Goal: Information Seeking & Learning: Get advice/opinions

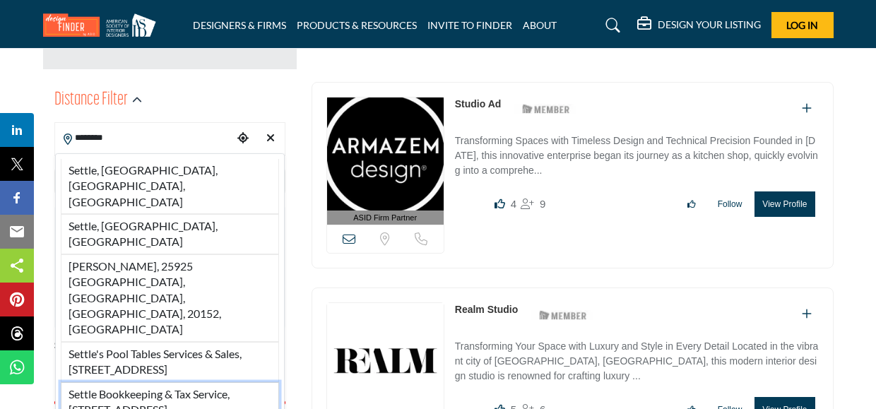
scroll to position [302, 0]
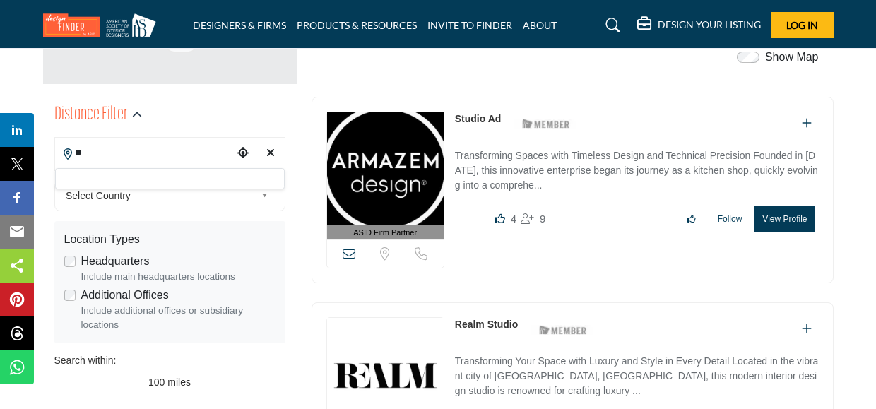
type input "*"
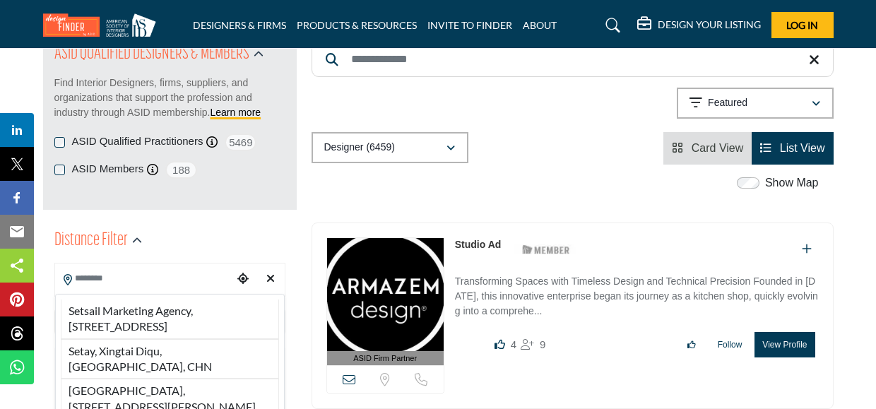
scroll to position [283, 0]
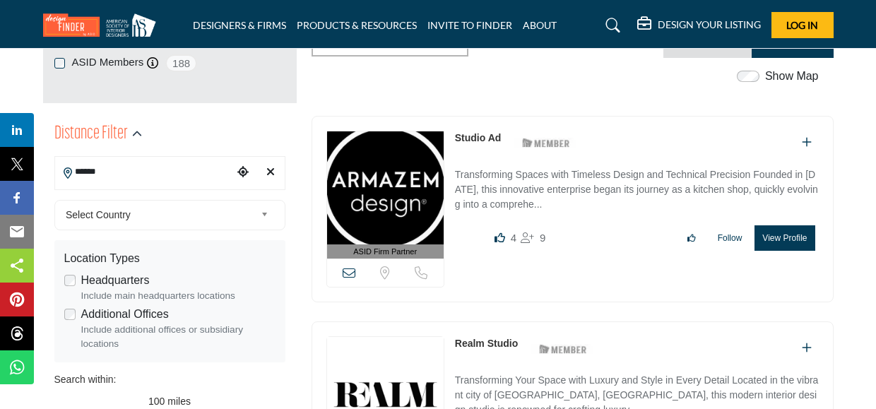
type input "*****"
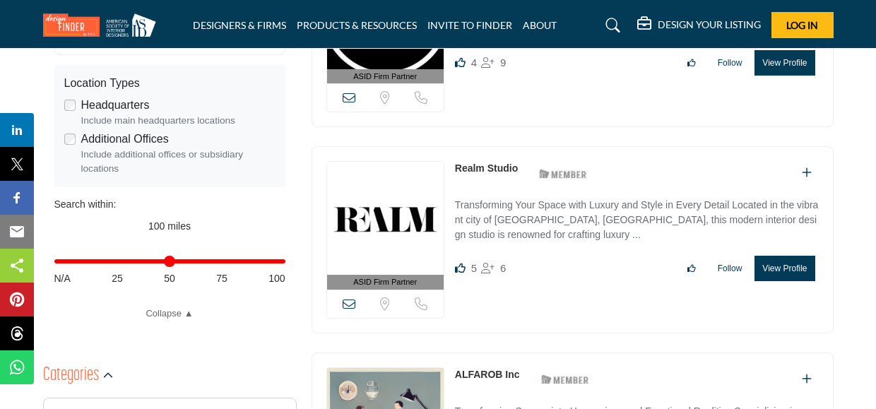
scroll to position [590, 0]
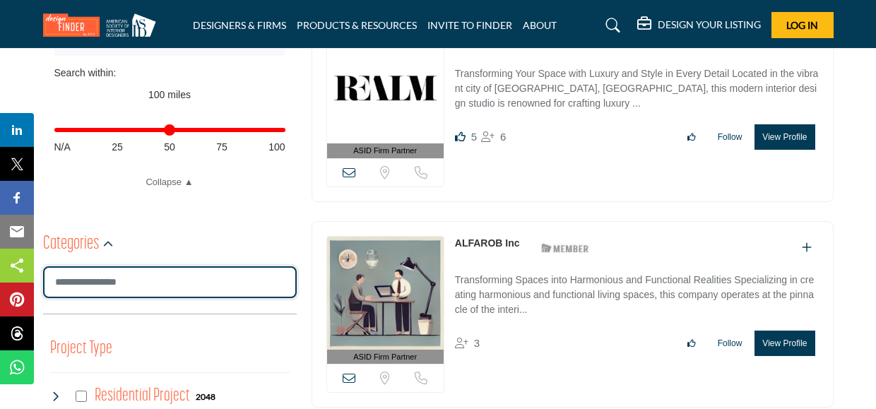
click at [236, 277] on input "Search Category" at bounding box center [170, 282] width 254 height 32
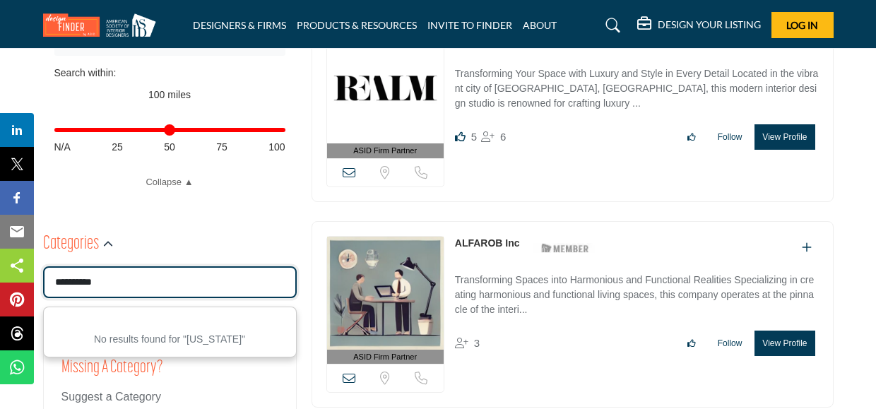
paste input "Search Category"
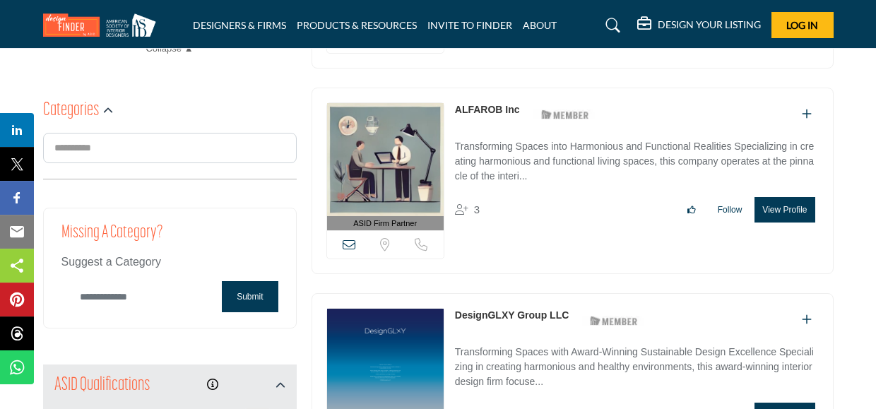
scroll to position [675, 0]
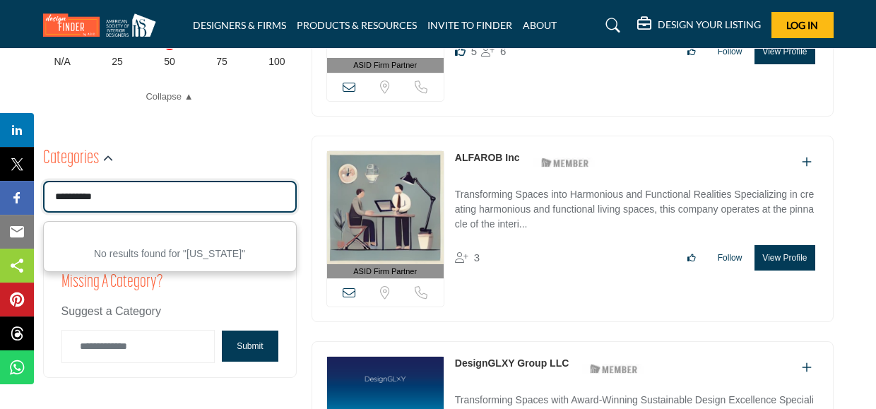
click at [170, 194] on input "**********" at bounding box center [170, 197] width 254 height 32
type input "*"
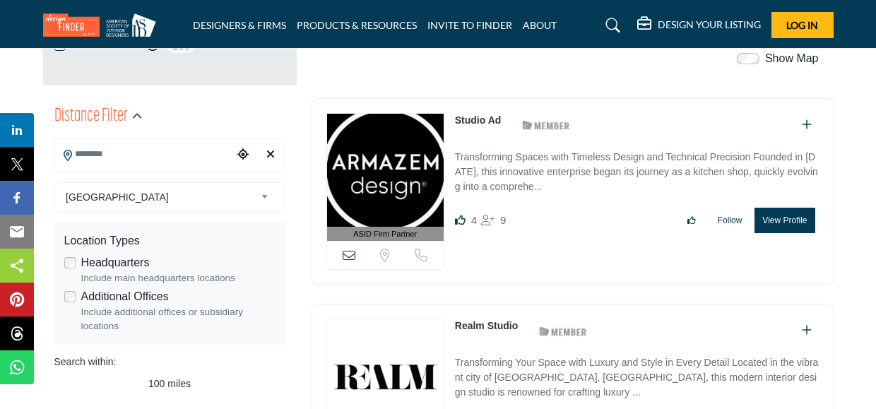
scroll to position [304, 0]
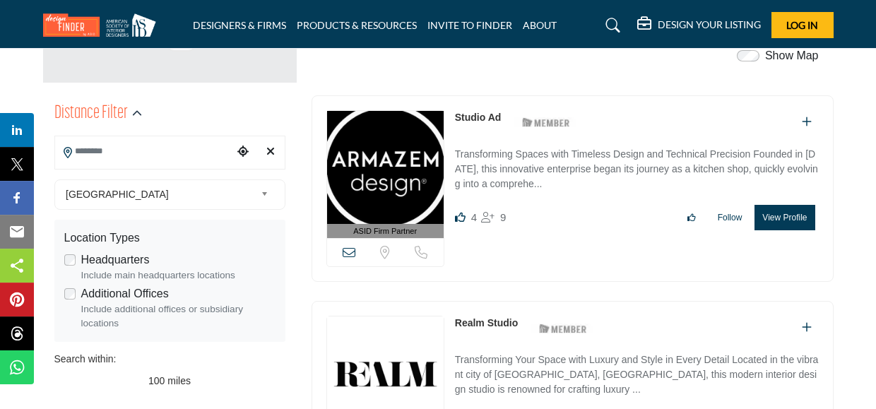
click at [124, 153] on input "Search Location" at bounding box center [144, 152] width 178 height 28
paste input "**********"
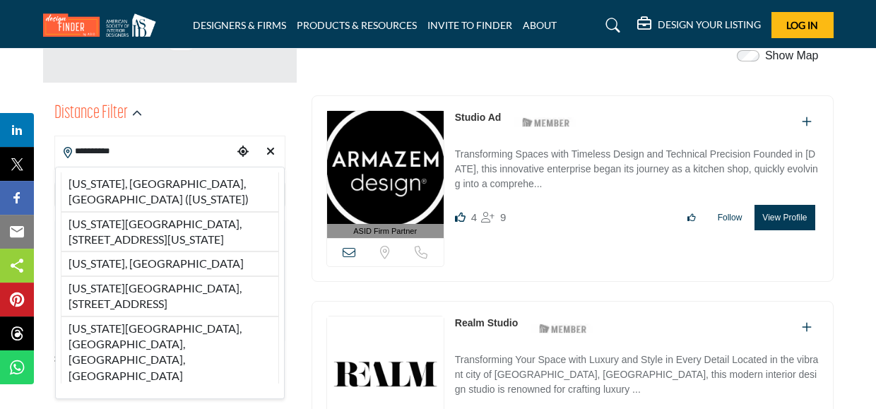
click at [100, 150] on input "**********" at bounding box center [144, 152] width 178 height 28
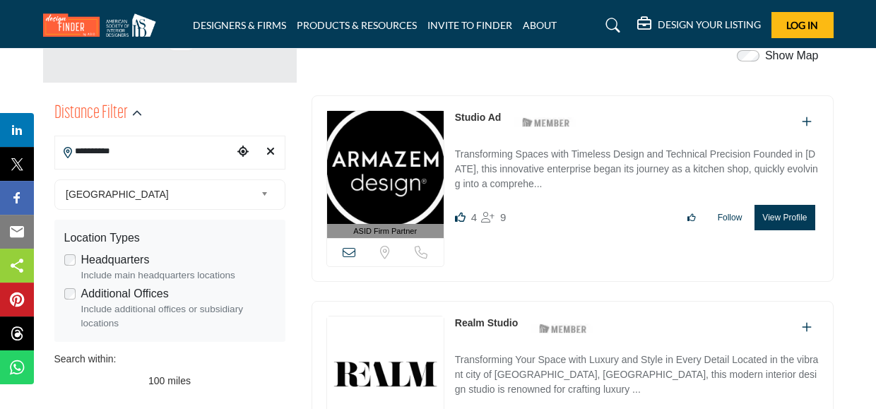
click at [100, 150] on input "**********" at bounding box center [144, 152] width 178 height 28
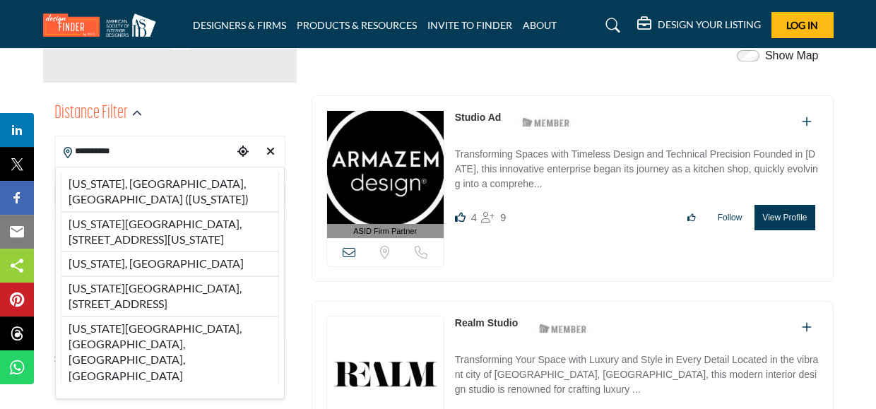
paste input "Search Location"
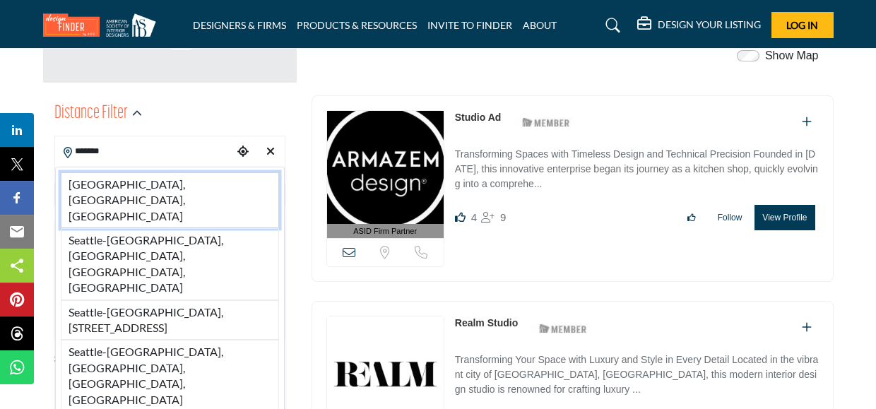
click at [119, 178] on li "Seattle, WA, USA" at bounding box center [170, 200] width 218 height 56
type input "**********"
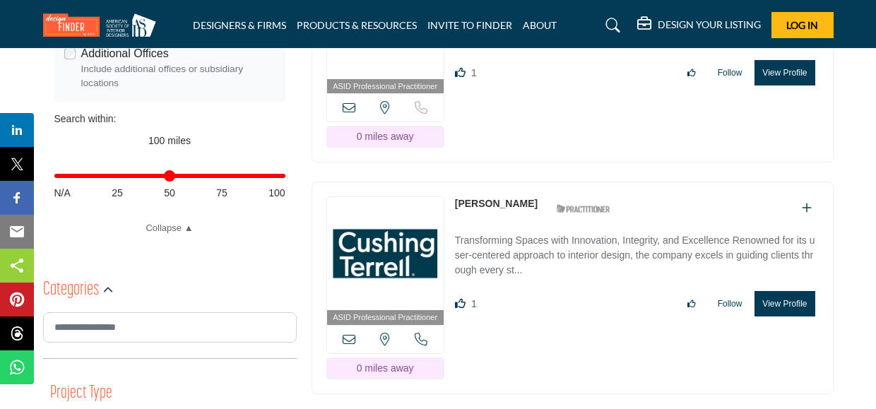
scroll to position [554, 0]
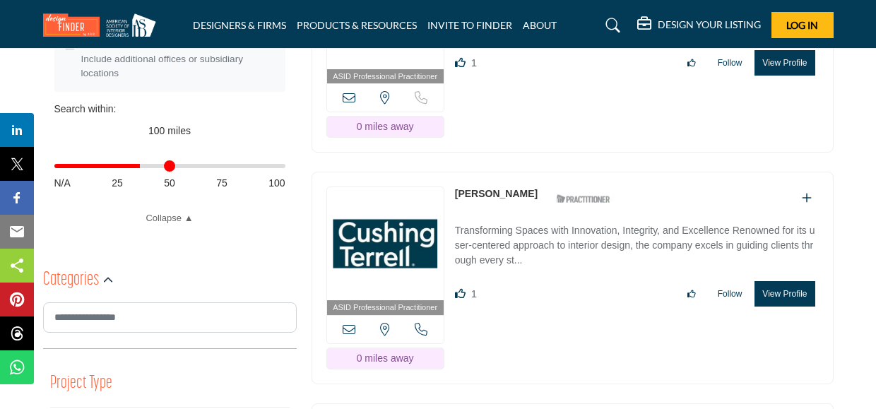
drag, startPoint x: 280, startPoint y: 168, endPoint x: 141, endPoint y: 171, distance: 139.2
type input "**"
click at [141, 167] on input "Distance in miles" at bounding box center [169, 166] width 231 height 3
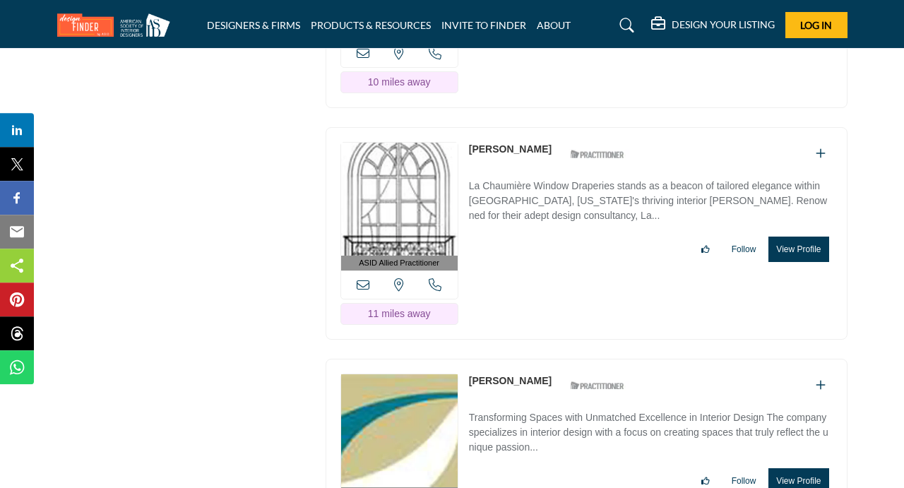
scroll to position [7137, 0]
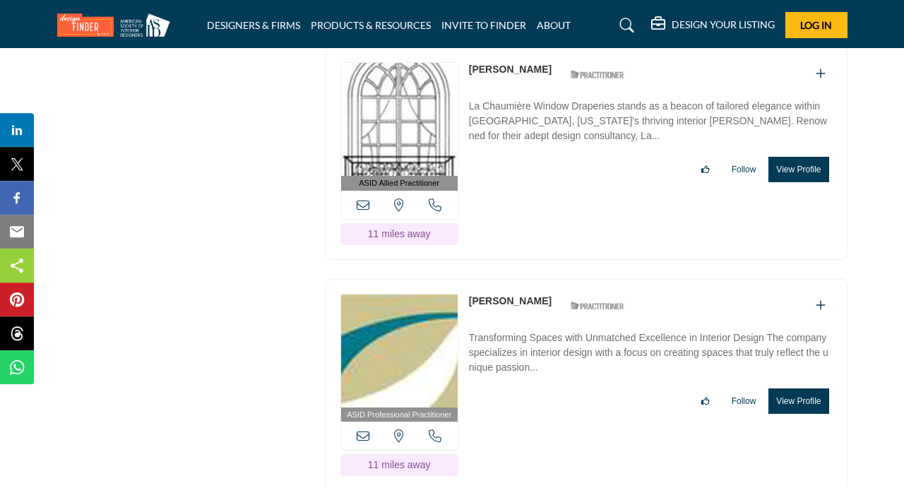
click at [526, 295] on link "Christine Suzuki" at bounding box center [510, 300] width 83 height 11
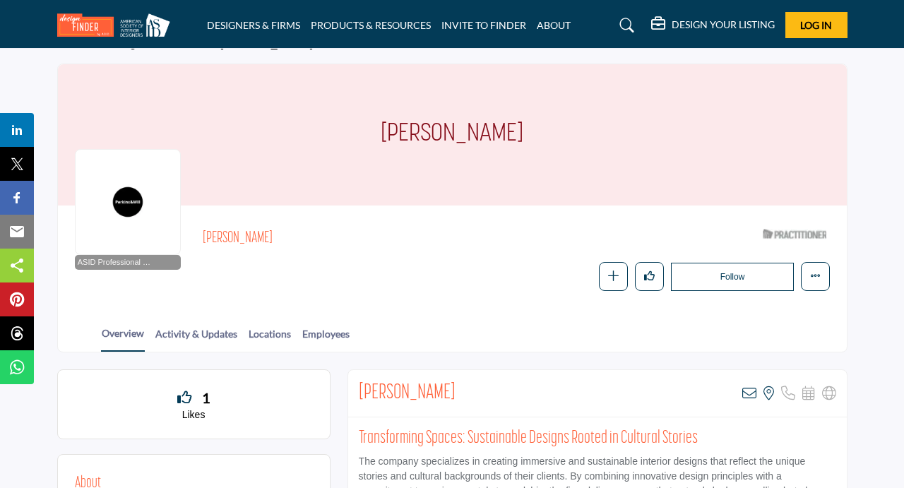
scroll to position [42, 0]
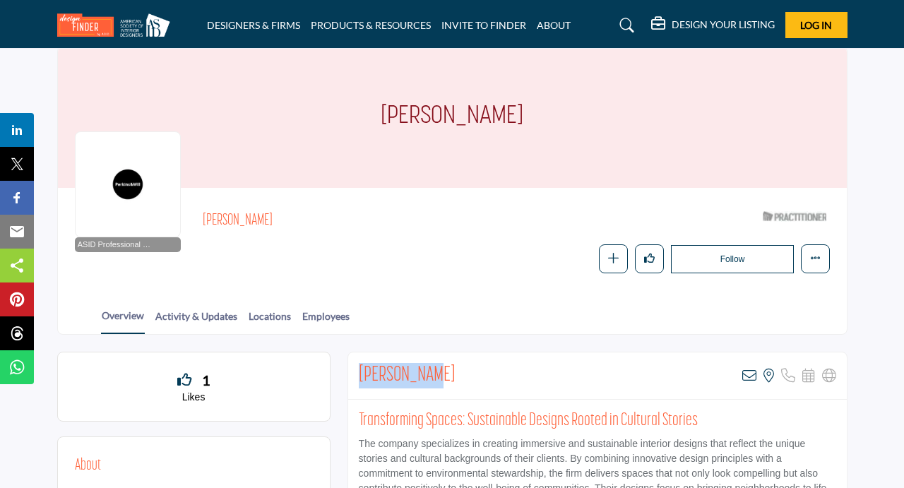
drag, startPoint x: 425, startPoint y: 376, endPoint x: 355, endPoint y: 369, distance: 69.6
click at [355, 369] on div "Kevin Elika View email address of this listing View the location of this listin…" at bounding box center [597, 376] width 499 height 47
copy h2 "Kevin Elika"
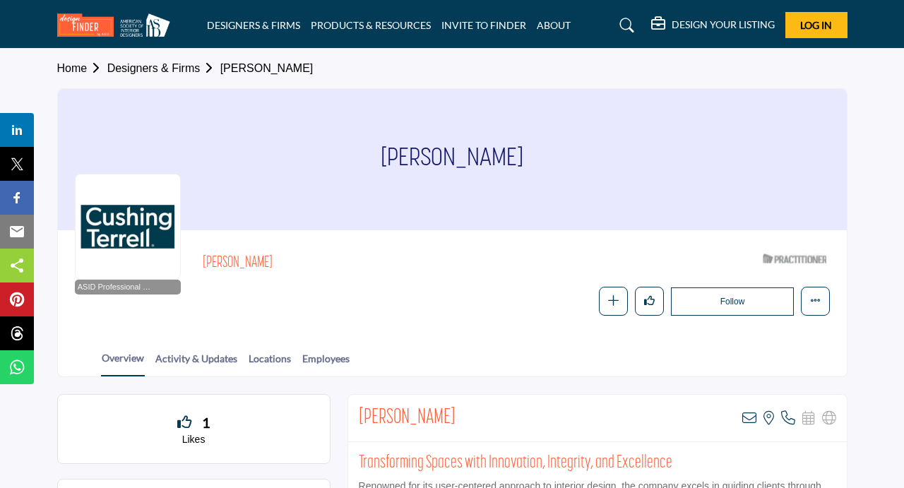
drag, startPoint x: 489, startPoint y: 420, endPoint x: 355, endPoint y: 406, distance: 134.3
click at [355, 406] on div "Madeline Randolfi View email address of this listing View the location of this …" at bounding box center [597, 418] width 499 height 47
copy h2 "Madeline Randolfi"
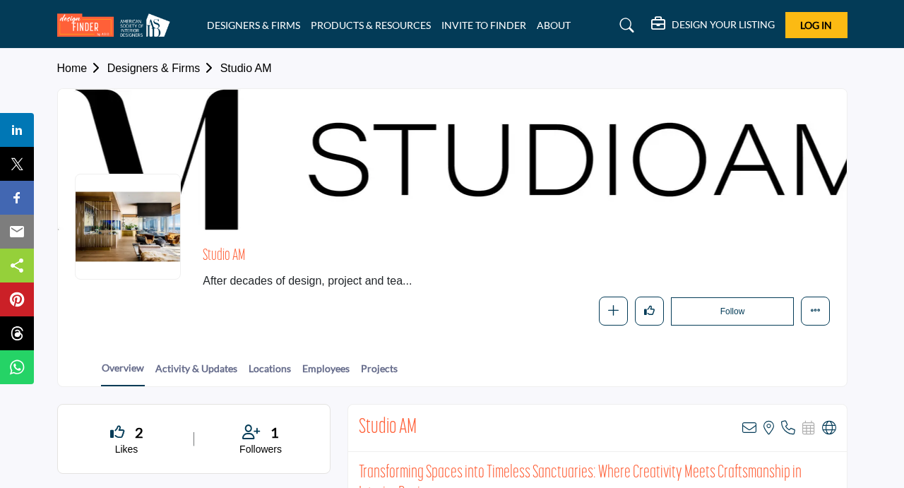
scroll to position [114, 0]
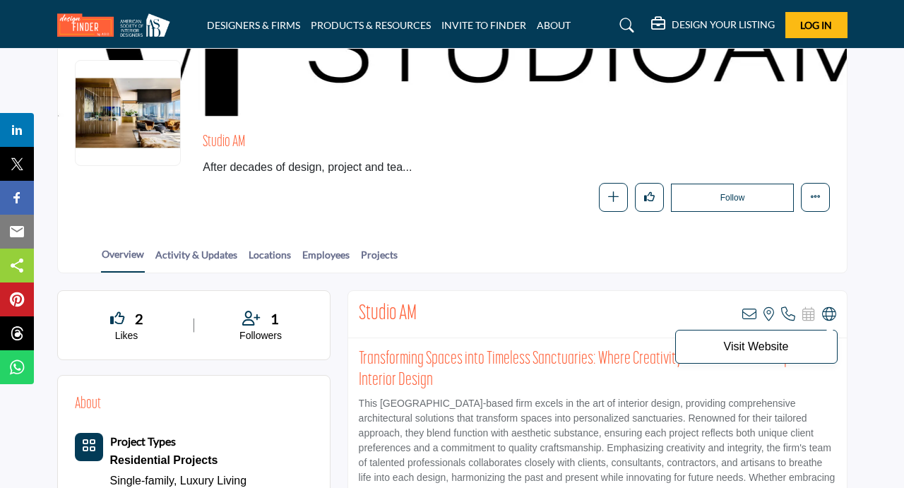
click at [835, 312] on icon at bounding box center [829, 314] width 14 height 14
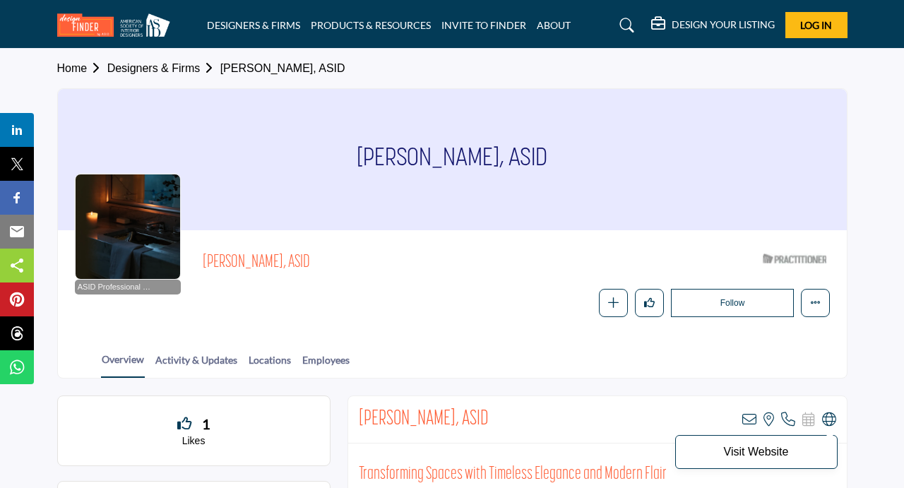
click at [827, 413] on icon at bounding box center [829, 420] width 14 height 14
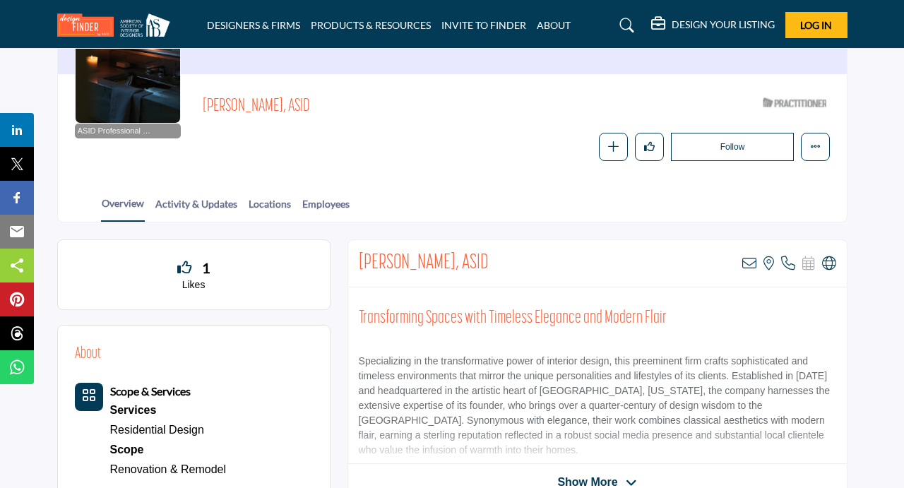
scroll to position [160, 0]
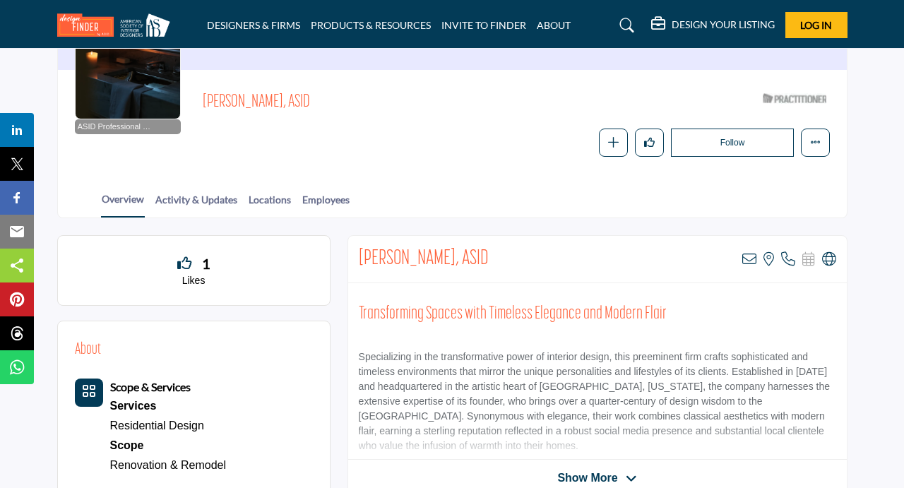
drag, startPoint x: 489, startPoint y: 259, endPoint x: 355, endPoint y: 252, distance: 134.4
click at [355, 252] on div "Susan Marinello, ASID View email address of this listing View the location of t…" at bounding box center [597, 259] width 499 height 47
copy h2 "Susan Marinello, ASID"
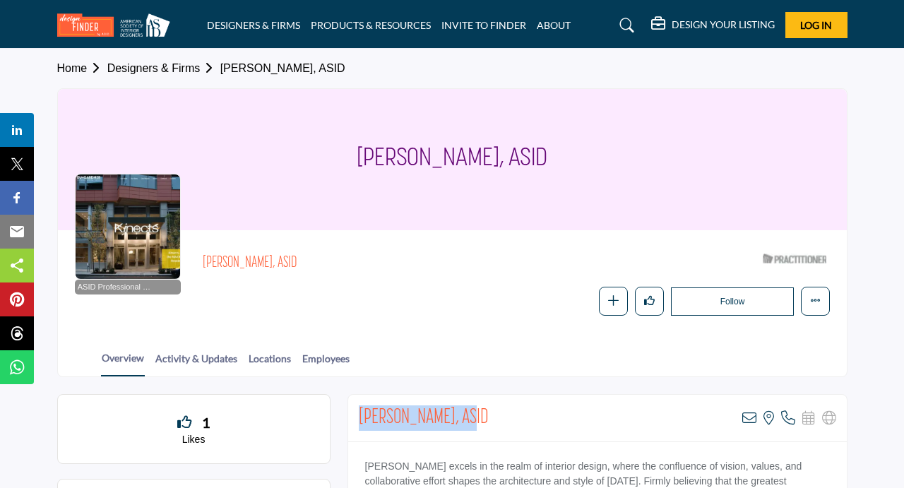
drag, startPoint x: 462, startPoint y: 413, endPoint x: 359, endPoint y: 409, distance: 103.2
click at [359, 409] on div "Kay Fleenor, ASID View email address of this listing View the location of this …" at bounding box center [597, 418] width 499 height 47
copy h2 "Kay Fleenor, ASID"
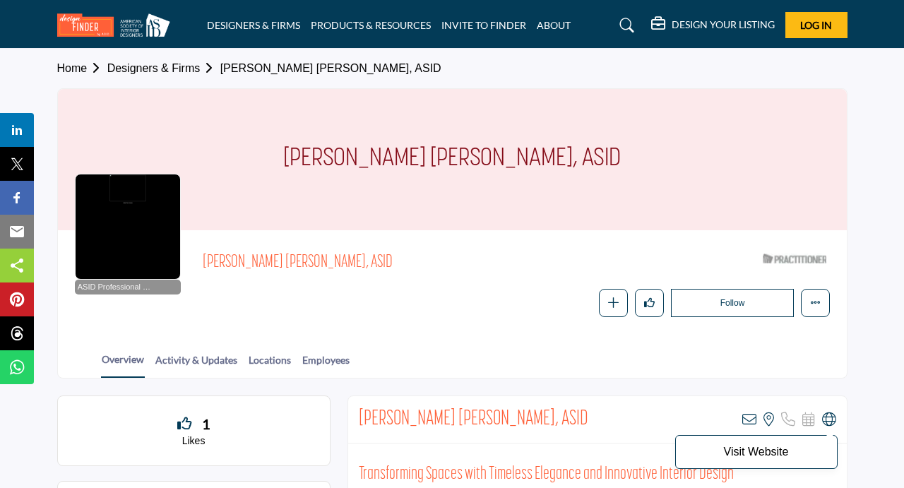
click at [831, 420] on icon at bounding box center [829, 420] width 14 height 14
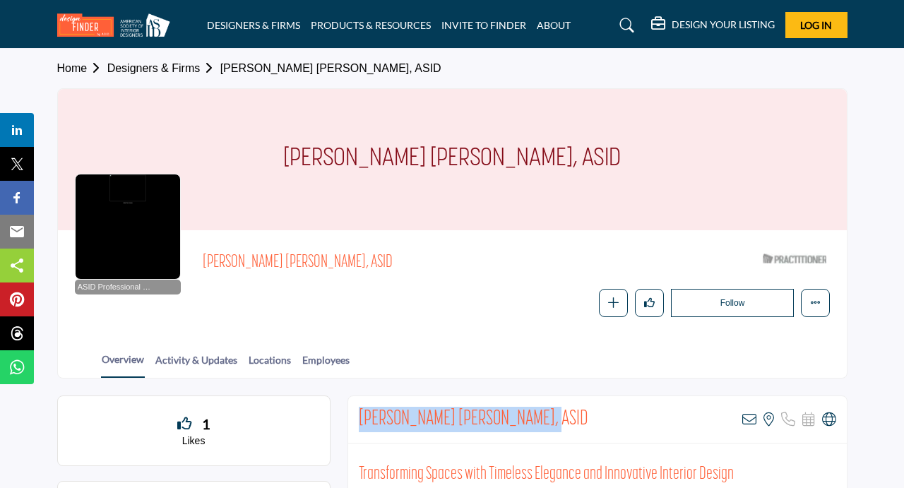
drag, startPoint x: 537, startPoint y: 414, endPoint x: 357, endPoint y: 407, distance: 179.6
click at [357, 407] on div "Elisabeth Beers Sandler, ASID View email address of this listing View the locat…" at bounding box center [597, 419] width 499 height 47
copy h2 "Elisabeth Beers Sandler, ASID"
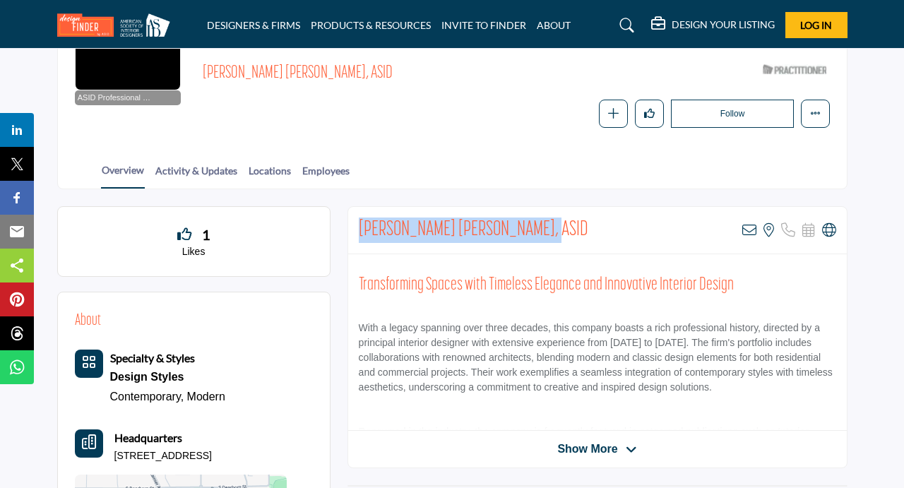
scroll to position [192, 0]
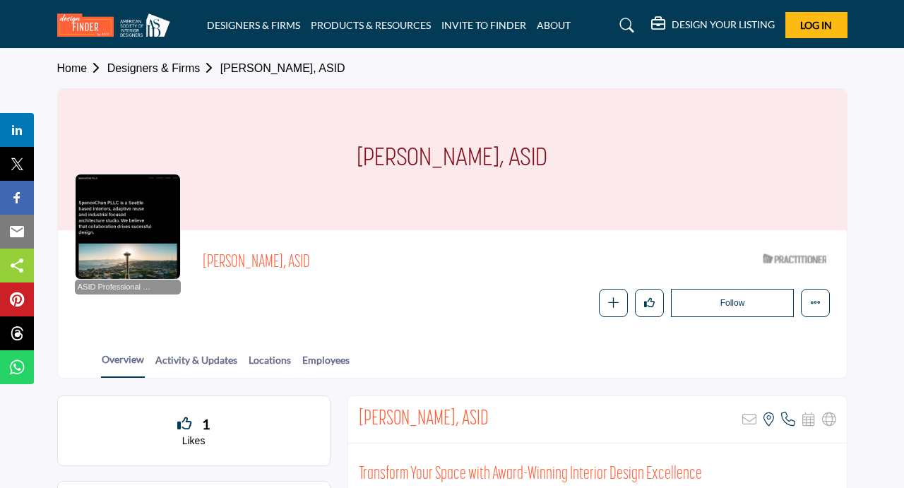
drag, startPoint x: 520, startPoint y: 417, endPoint x: 358, endPoint y: 411, distance: 161.9
click at [357, 411] on div "James Spence-Chan, ASID Sorry, but this listing is on a subscription plan which…" at bounding box center [597, 419] width 499 height 47
copy h2 "James Spence-Chan, ASID"
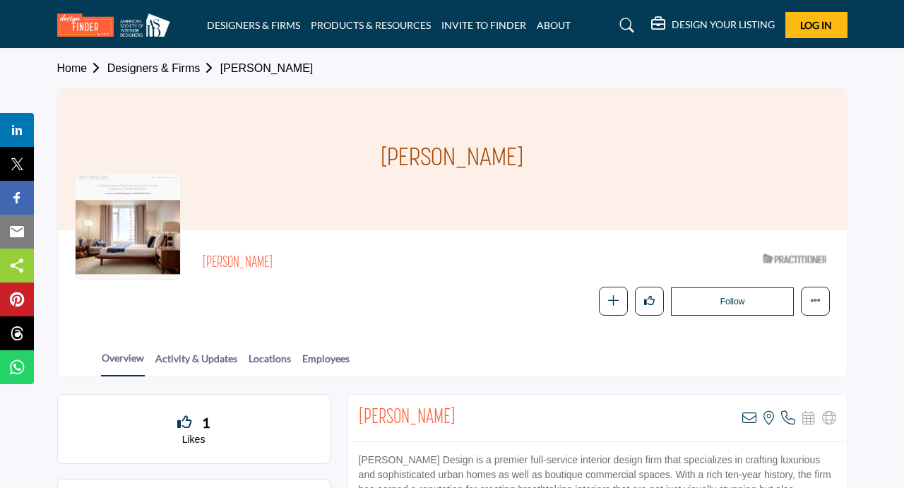
drag, startPoint x: 466, startPoint y: 417, endPoint x: 341, endPoint y: 415, distance: 124.3
drag, startPoint x: 463, startPoint y: 461, endPoint x: 345, endPoint y: 459, distance: 117.3
copy p "Lindsey Runyon Design"
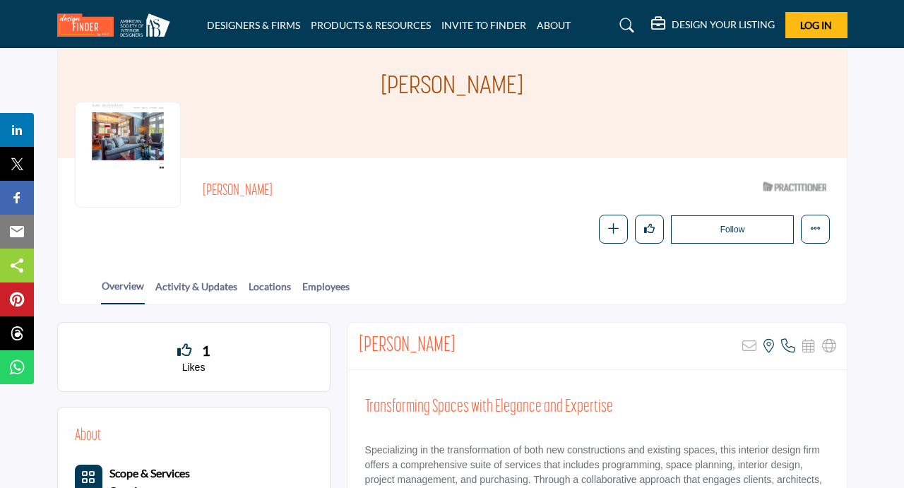
scroll to position [165, 0]
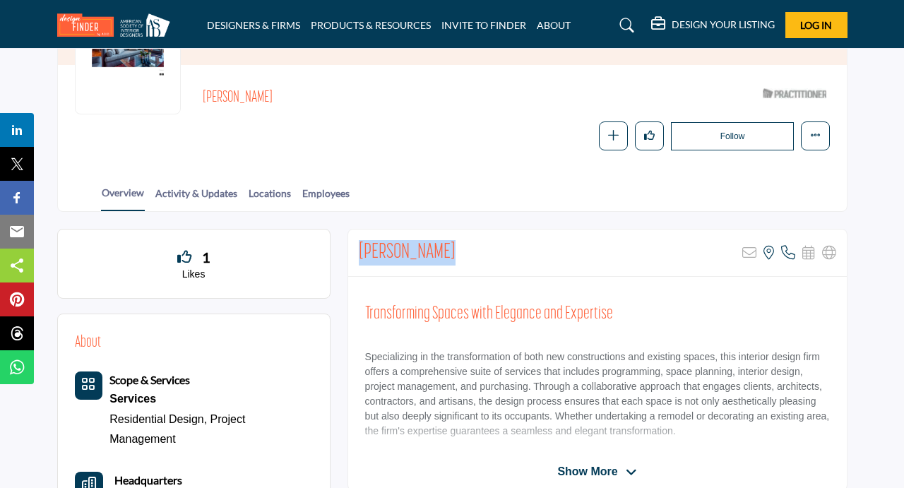
drag, startPoint x: 443, startPoint y: 250, endPoint x: 350, endPoint y: 248, distance: 92.6
click at [350, 248] on div "Irene Reguera Sorry, but this listing is on a subscription plan which does not …" at bounding box center [597, 253] width 499 height 47
copy h2 "Irene Reguera"
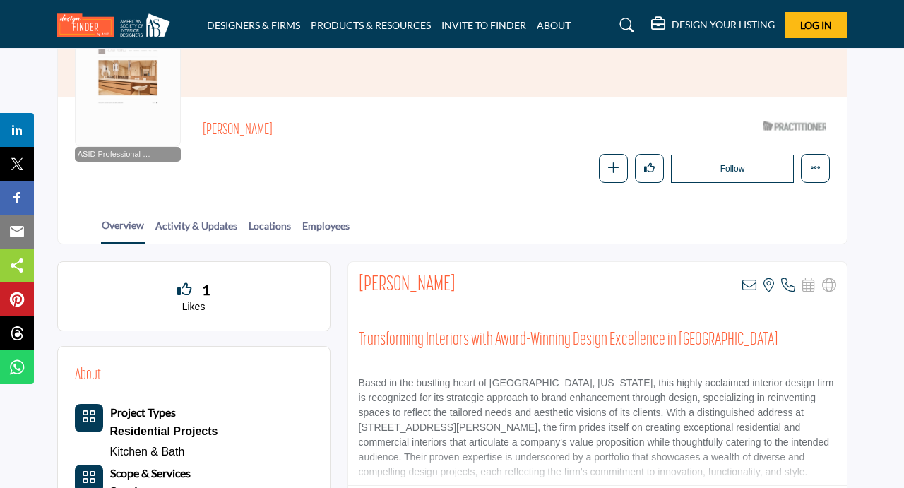
scroll to position [138, 0]
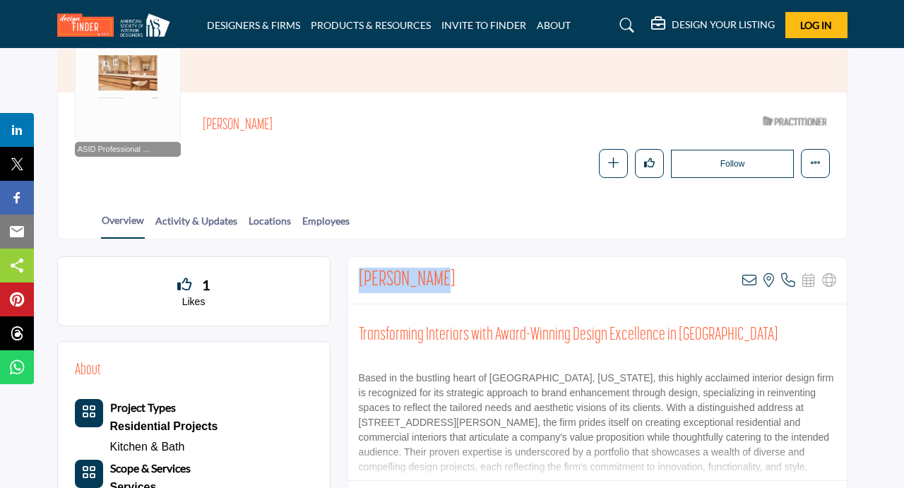
drag, startPoint x: 439, startPoint y: 282, endPoint x: 357, endPoint y: 272, distance: 82.5
click at [357, 272] on div "[PERSON_NAME] View email address of this listing View the location of this list…" at bounding box center [597, 280] width 499 height 47
copy h2 "[PERSON_NAME]"
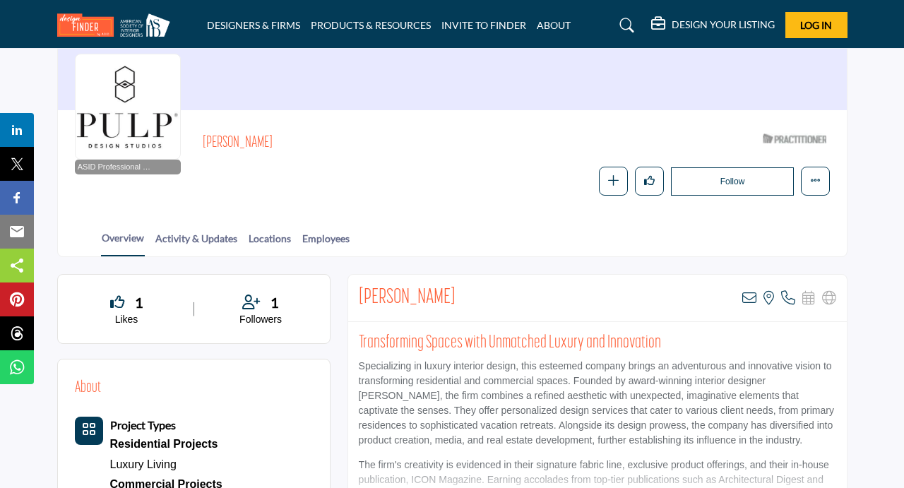
scroll to position [131, 0]
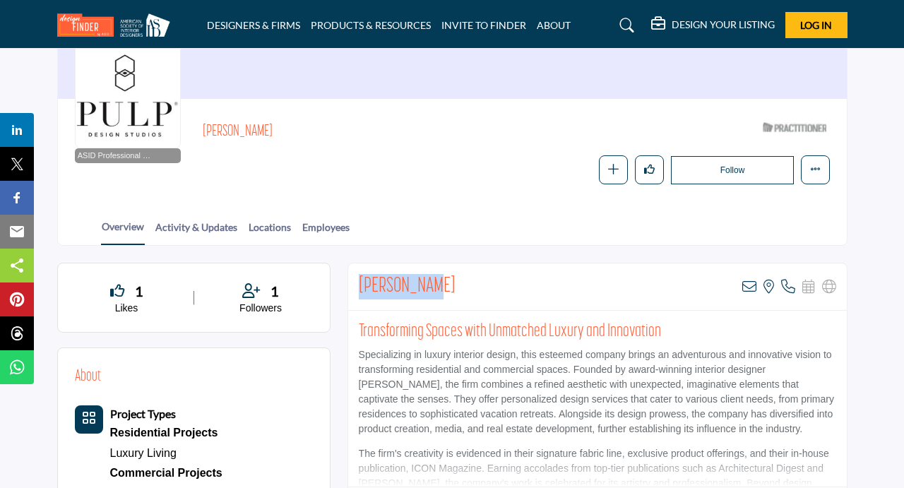
drag, startPoint x: 432, startPoint y: 283, endPoint x: 359, endPoint y: 278, distance: 72.9
click at [359, 278] on div "Beth Dotolo View email address of this listing View the location of this listin…" at bounding box center [597, 286] width 499 height 47
copy h2 "Beth Dotolo"
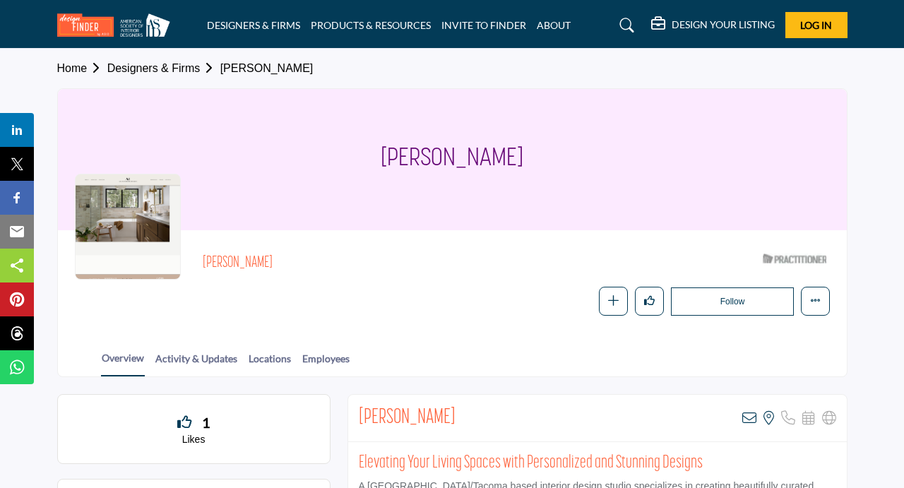
drag, startPoint x: 458, startPoint y: 417, endPoint x: 340, endPoint y: 413, distance: 118.1
copy h2 "Aimee Meisgeier"
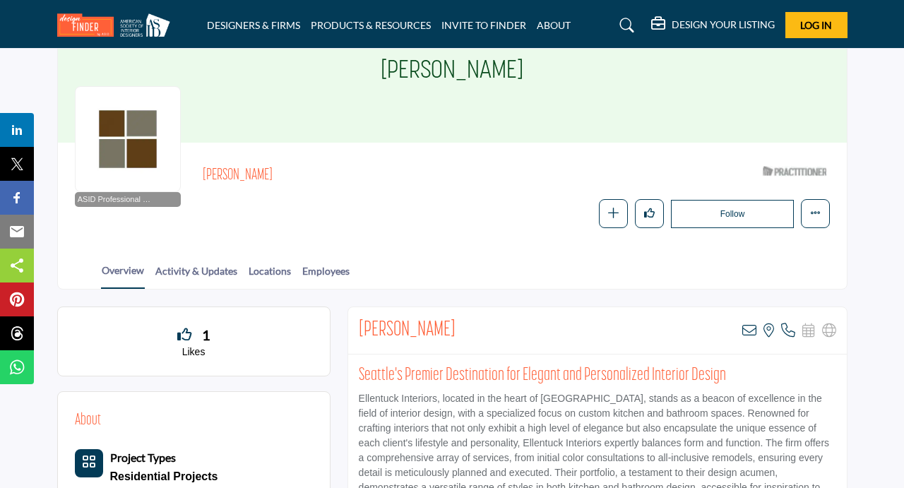
scroll to position [85, 0]
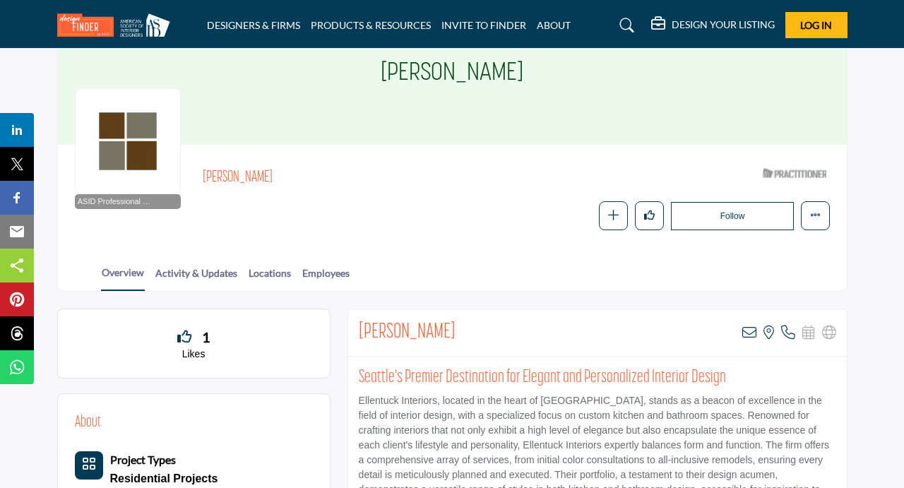
click at [445, 338] on div "Karen Ellentuck View email address of this listing View the location of this li…" at bounding box center [597, 332] width 499 height 47
drag, startPoint x: 439, startPoint y: 402, endPoint x: 359, endPoint y: 395, distance: 80.1
click at [359, 395] on p "Ellentuck Interiors, located in the heart of Seattle, stands as a beacon of exc…" at bounding box center [598, 452] width 478 height 119
copy p "Ellentuck Interiors"
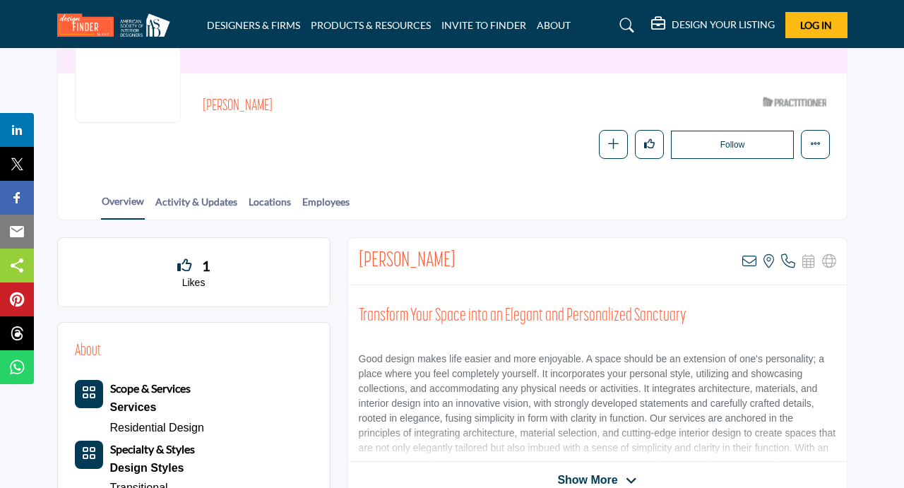
scroll to position [163, 0]
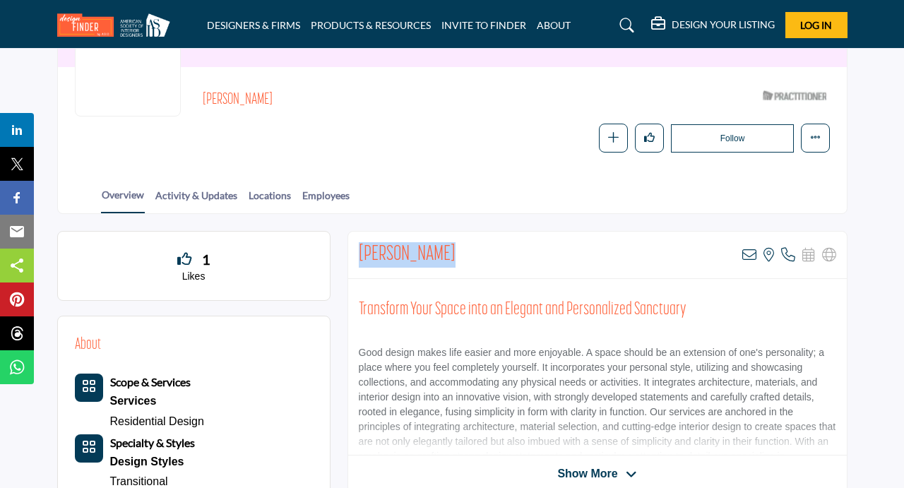
drag, startPoint x: 449, startPoint y: 259, endPoint x: 357, endPoint y: 246, distance: 92.0
click at [357, 246] on div "[PERSON_NAME] View email address of this listing View the location of this list…" at bounding box center [597, 255] width 499 height 47
copy h2 "Nancy Barisof"
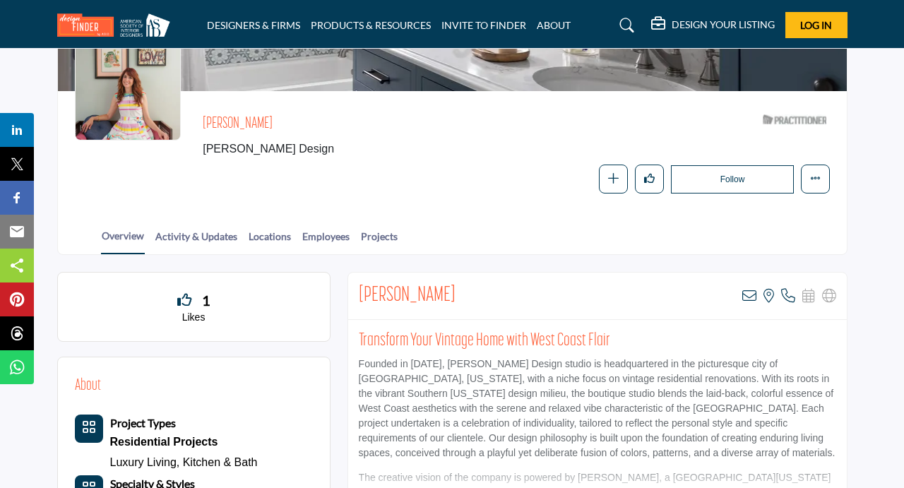
scroll to position [165, 0]
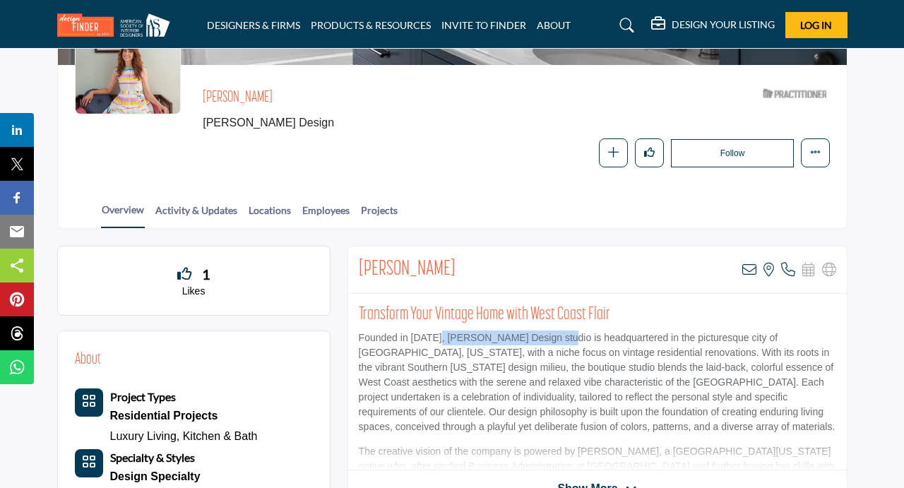
drag, startPoint x: 548, startPoint y: 338, endPoint x: 439, endPoint y: 334, distance: 108.8
click at [439, 334] on p "Founded in 2004, Kirk Riley Design studio is headquartered in the picturesque c…" at bounding box center [598, 383] width 478 height 104
copy p "Kirk Riley Design studio i"
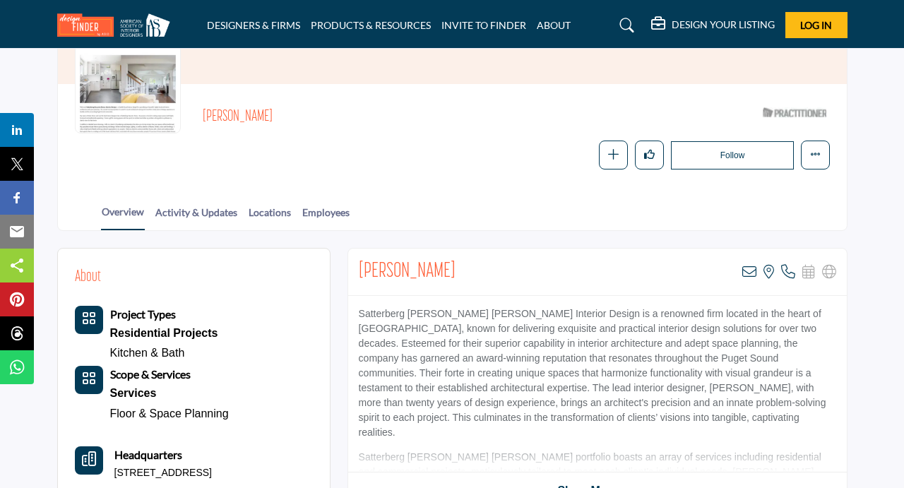
scroll to position [175, 0]
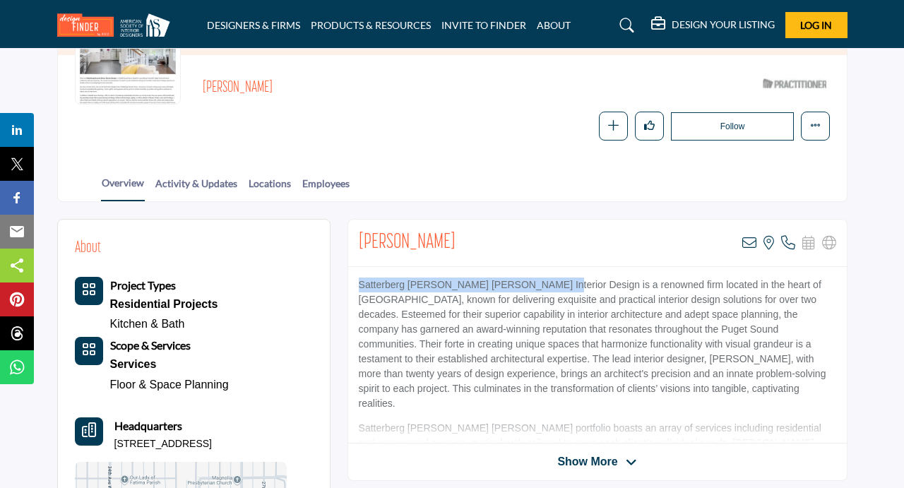
drag, startPoint x: 545, startPoint y: 287, endPoint x: 357, endPoint y: 278, distance: 188.1
click at [359, 278] on p "Satterberg Desonier Dumo Interior Design is a renowned firm located in the hear…" at bounding box center [598, 345] width 478 height 134
copy p "Satterberg Desonier Dumo Interior Design"
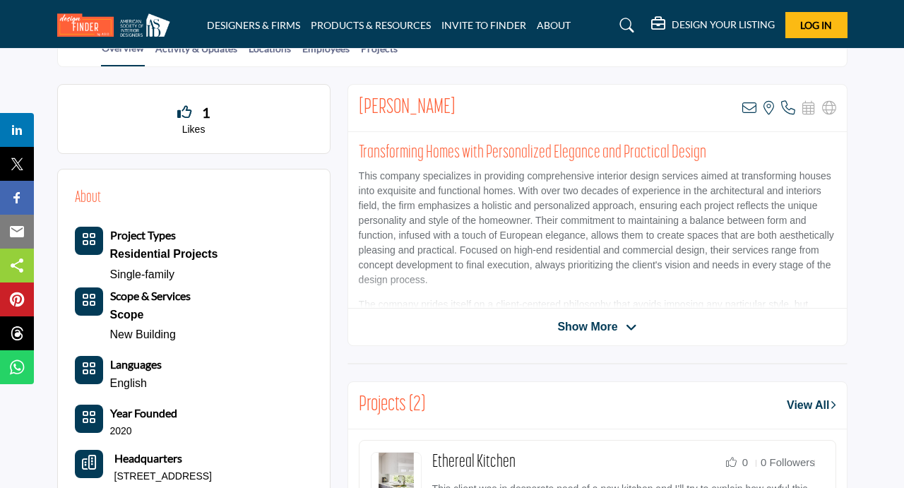
scroll to position [324, 0]
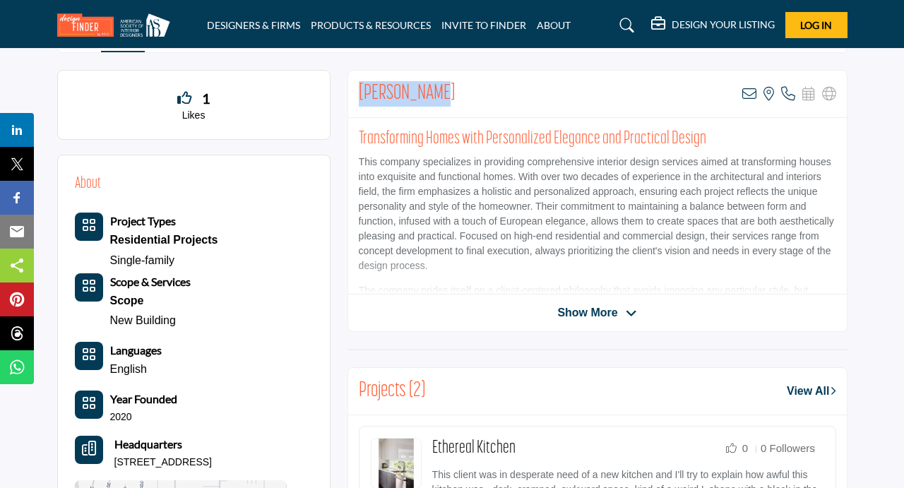
drag, startPoint x: 426, startPoint y: 93, endPoint x: 355, endPoint y: 86, distance: 71.6
click at [355, 86] on div "Helen Torris View email address of this listing View the location of this listi…" at bounding box center [597, 94] width 499 height 47
copy h2 "Helen Torris"
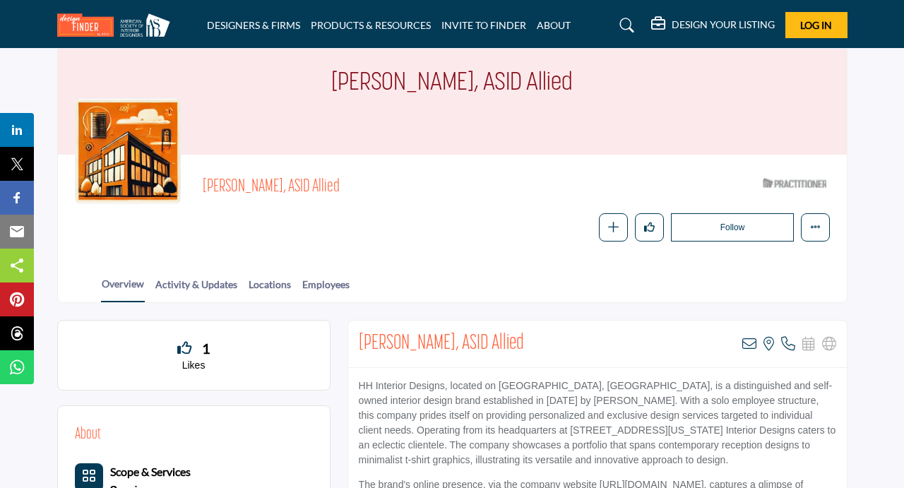
scroll to position [279, 0]
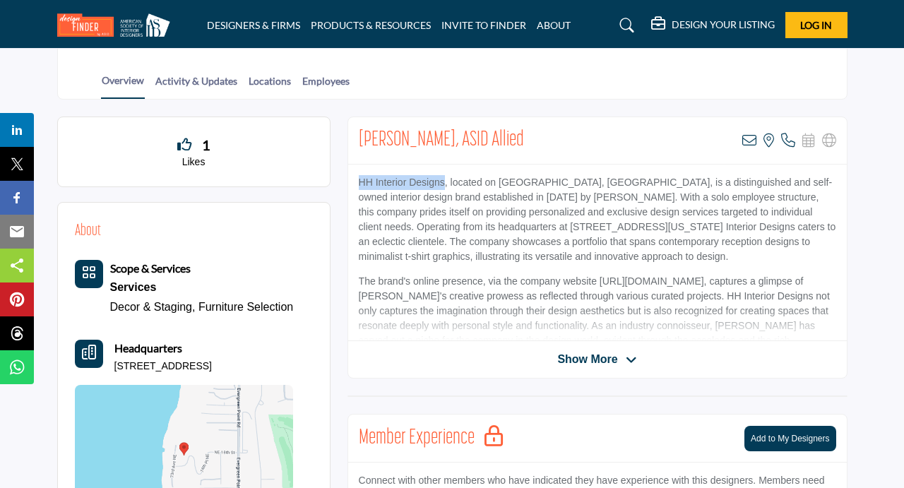
drag, startPoint x: 444, startPoint y: 183, endPoint x: 360, endPoint y: 179, distance: 83.5
click at [360, 179] on p "HH Interior Designs, located on Mercer Island, WA, is a distinguished and self-…" at bounding box center [598, 219] width 478 height 89
copy p "HH Interior Designs"
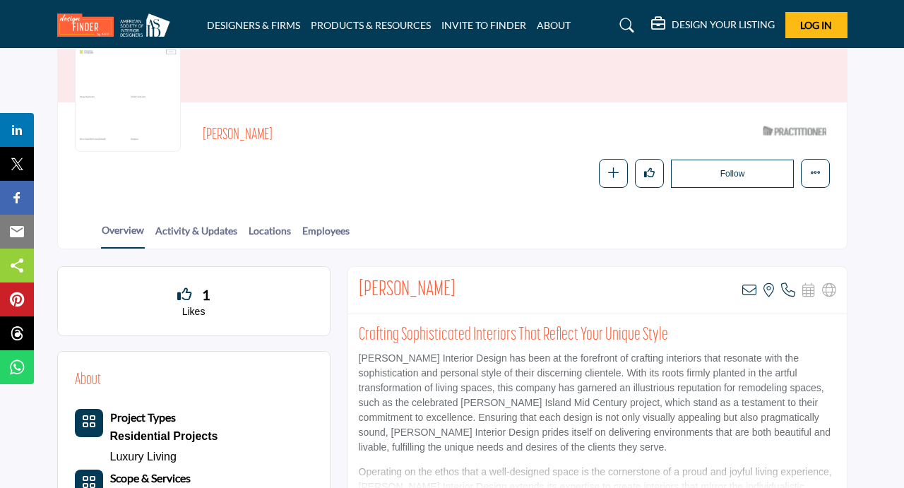
scroll to position [149, 0]
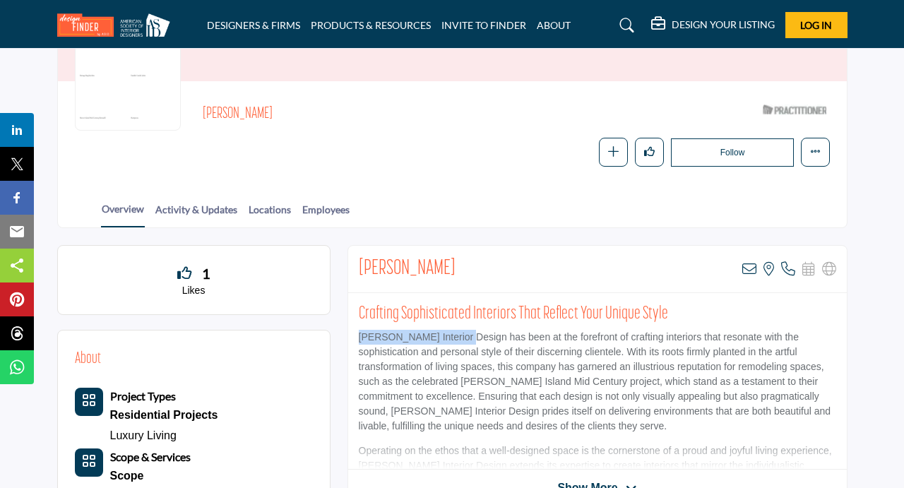
drag, startPoint x: 466, startPoint y: 337, endPoint x: 344, endPoint y: 332, distance: 121.6
click at [359, 332] on p "Edwards Interior Design has been at the forefront of crafting interiors that re…" at bounding box center [598, 382] width 478 height 104
copy p "Edwards Interior Design"
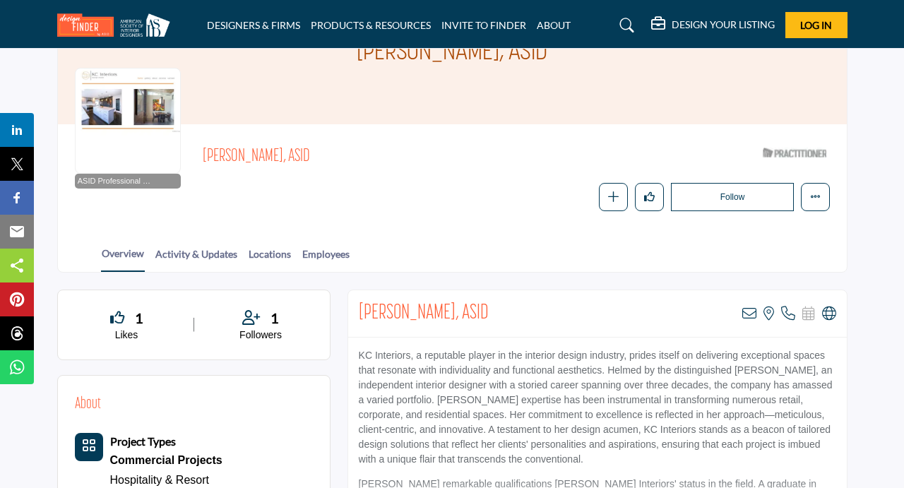
scroll to position [119, 0]
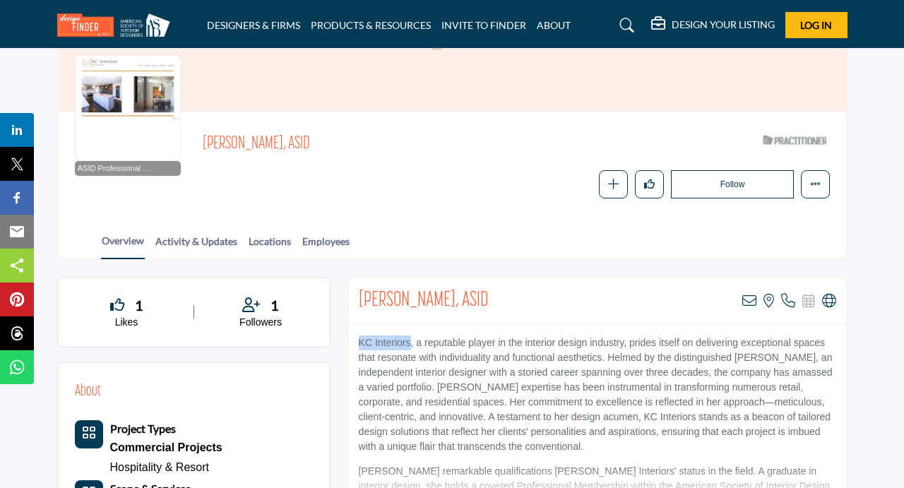
drag, startPoint x: 412, startPoint y: 345, endPoint x: 357, endPoint y: 341, distance: 55.2
click at [359, 341] on p "KC Interiors, a reputable player in the interior design industry, prides itself…" at bounding box center [598, 395] width 478 height 119
copy p "KC Interiors"
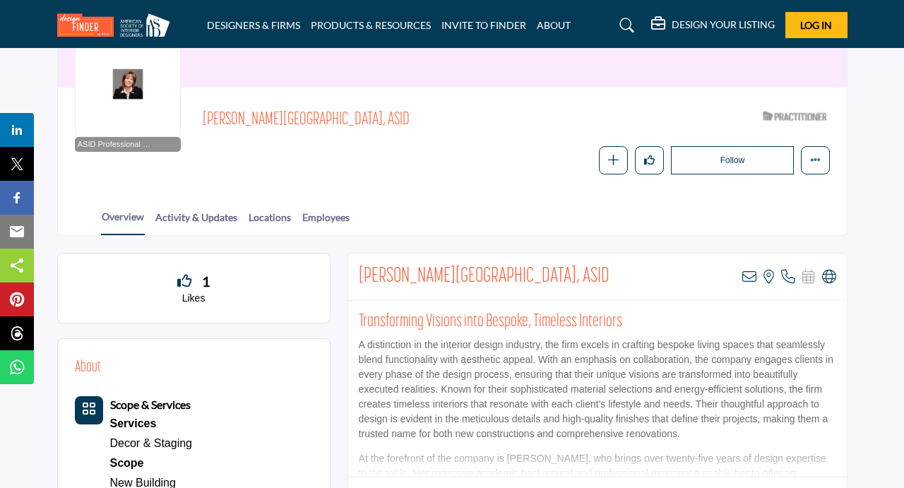
scroll to position [146, 0]
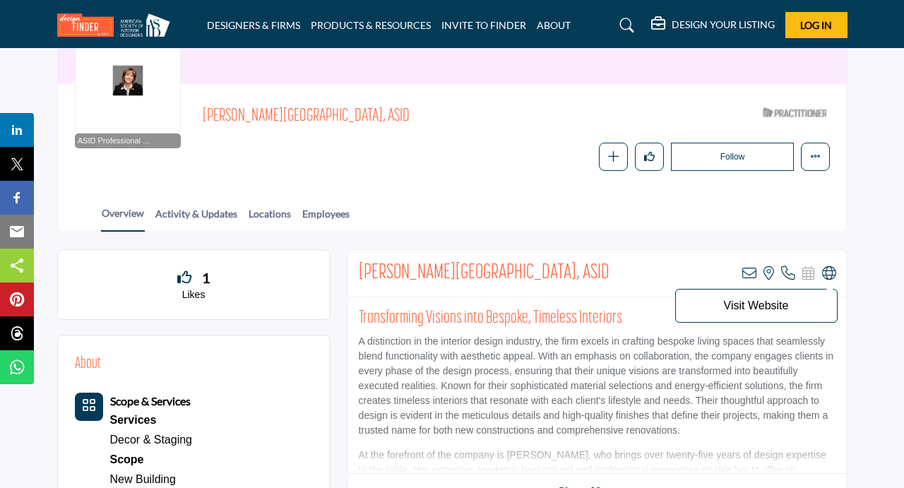
click at [833, 273] on icon at bounding box center [829, 273] width 14 height 14
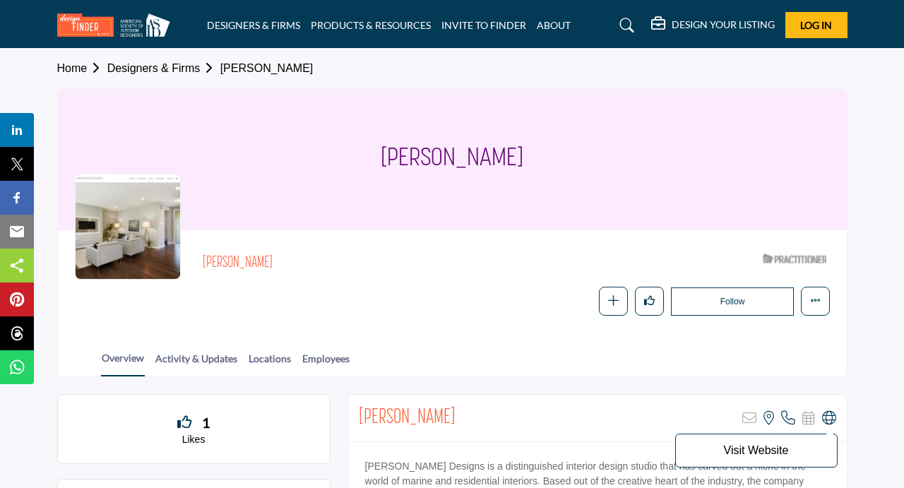
click at [825, 417] on icon at bounding box center [829, 418] width 14 height 14
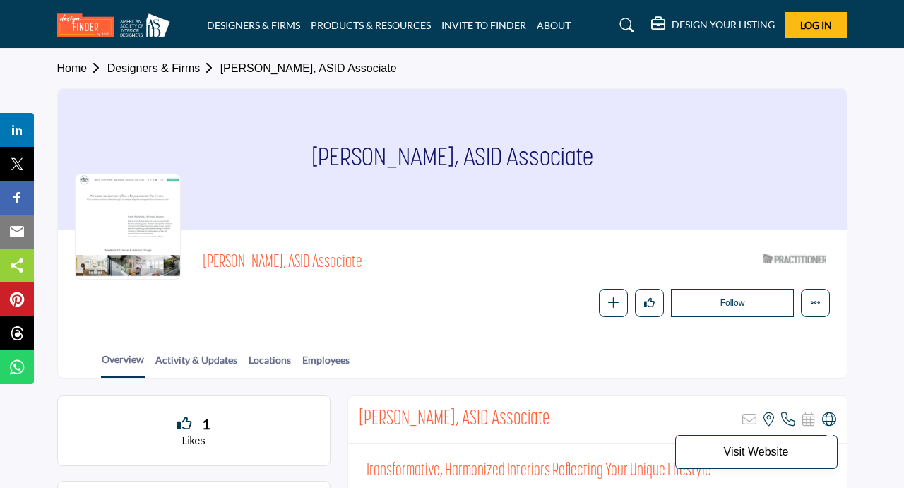
click at [825, 420] on icon at bounding box center [829, 420] width 14 height 14
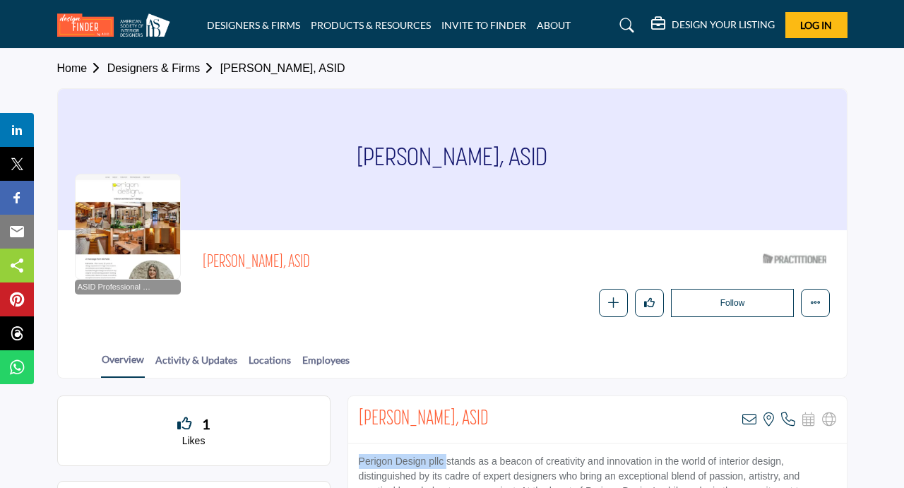
drag, startPoint x: 446, startPoint y: 462, endPoint x: 348, endPoint y: 455, distance: 97.7
copy p "Perigon Design pllc"
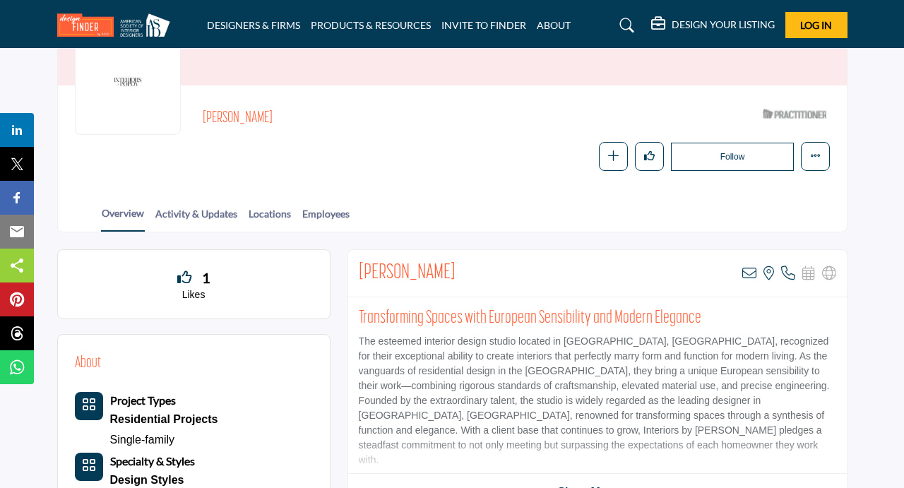
scroll to position [153, 0]
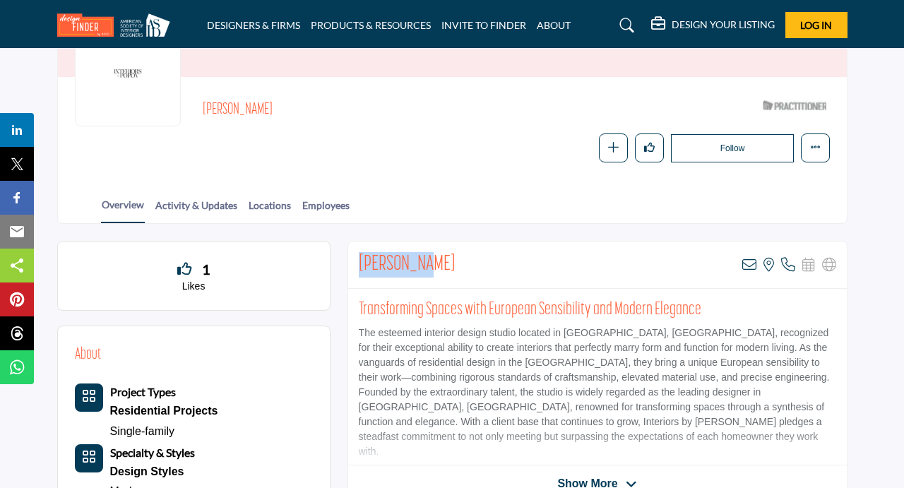
drag, startPoint x: 442, startPoint y: 265, endPoint x: 361, endPoint y: 261, distance: 81.3
click at [360, 261] on div "Anna Popov View email address of this listing View the location of this listing" at bounding box center [597, 265] width 499 height 47
copy h2 "Anna Popov"
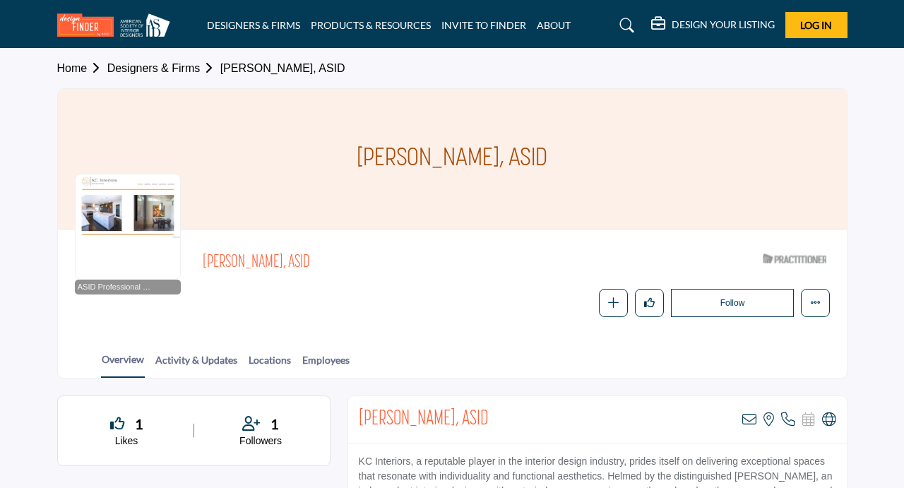
scroll to position [119, 0]
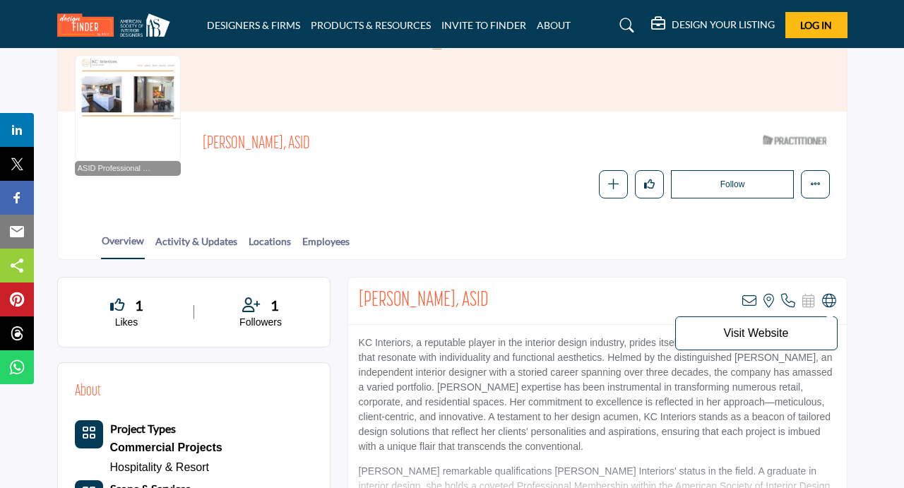
click at [833, 300] on icon at bounding box center [829, 301] width 14 height 14
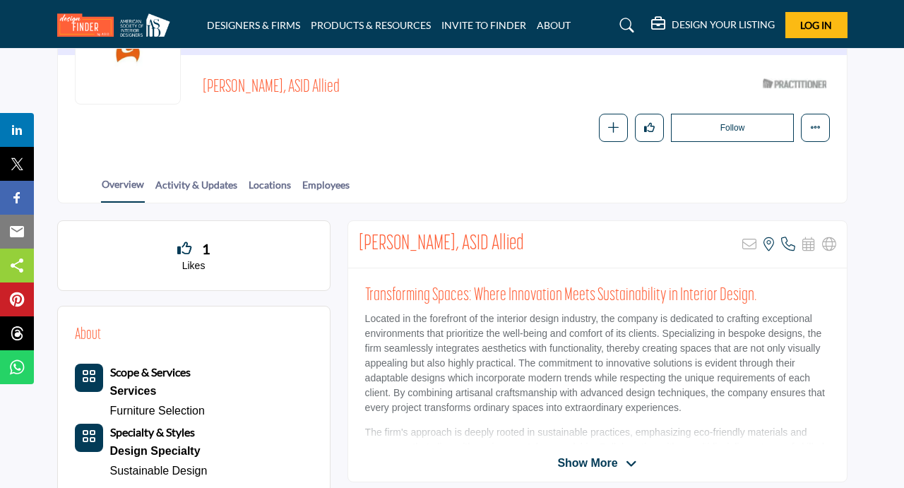
scroll to position [180, 0]
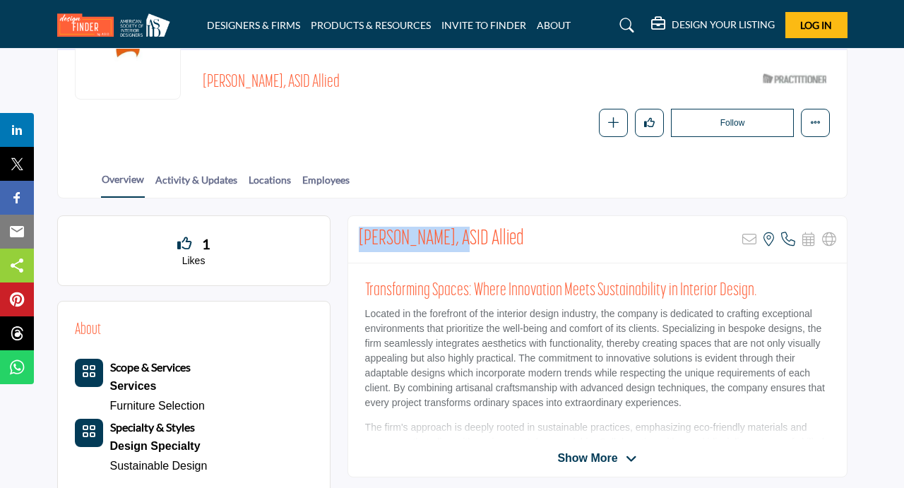
drag, startPoint x: 453, startPoint y: 238, endPoint x: 348, endPoint y: 233, distance: 104.7
click at [348, 233] on div "Kannis Lee, ASID Allied Sorry, but this listing is on a subscription plan which…" at bounding box center [597, 239] width 499 height 47
copy h2 "Kannis Lee, ASID"
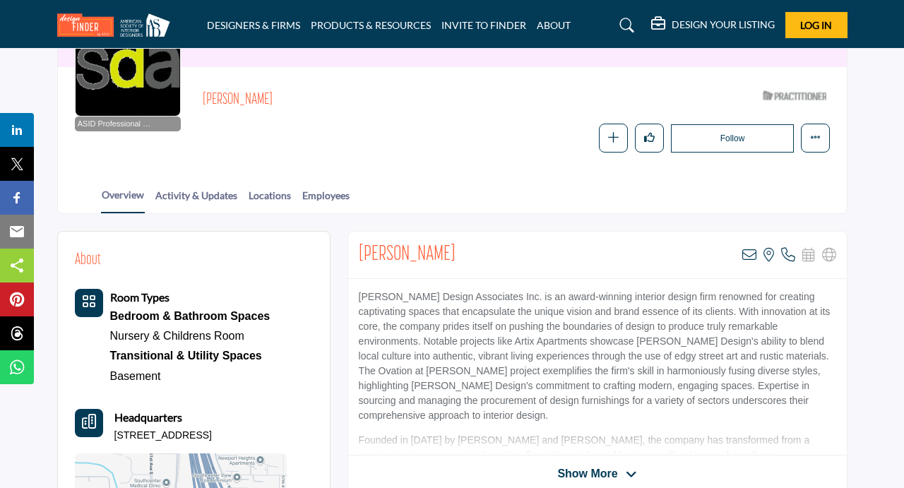
scroll to position [165, 0]
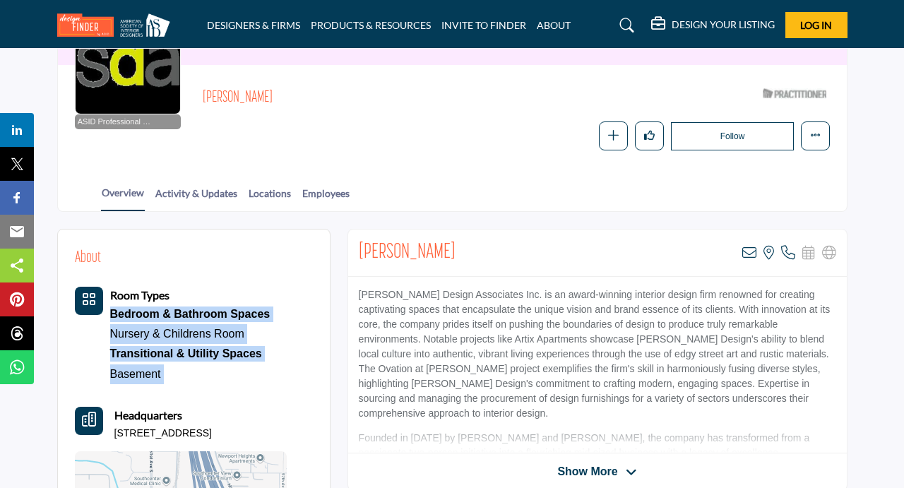
drag, startPoint x: 500, startPoint y: 295, endPoint x: 335, endPoint y: 289, distance: 165.4
click at [359, 289] on p "Sechrist Design Associates Inc. is an award-winning interior design firm renown…" at bounding box center [598, 355] width 478 height 134
copy div "Bedroom & Bathroom Spaces Nursery & Childrens Room Transitional & Utility Space…"
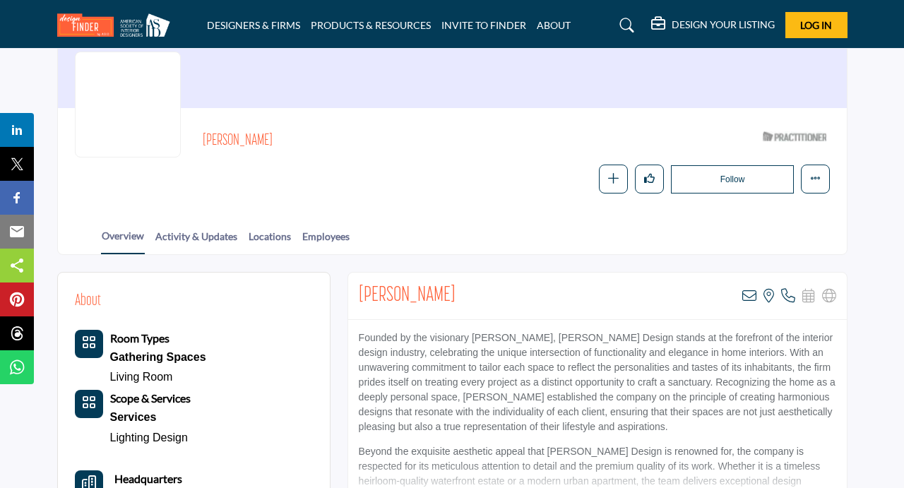
scroll to position [163, 0]
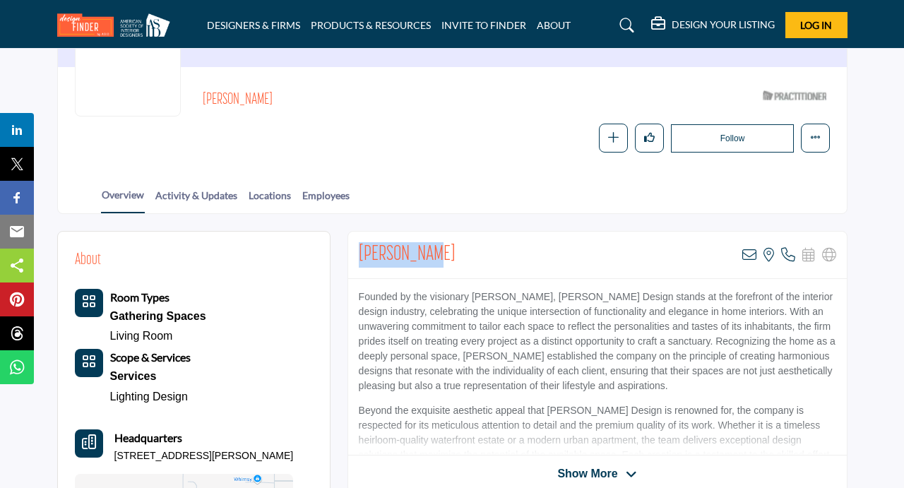
drag, startPoint x: 429, startPoint y: 251, endPoint x: 361, endPoint y: 244, distance: 68.1
click at [361, 244] on div "[PERSON_NAME] View email address of this listing View the location of this list…" at bounding box center [597, 255] width 499 height 47
copy h2 "[PERSON_NAME]"
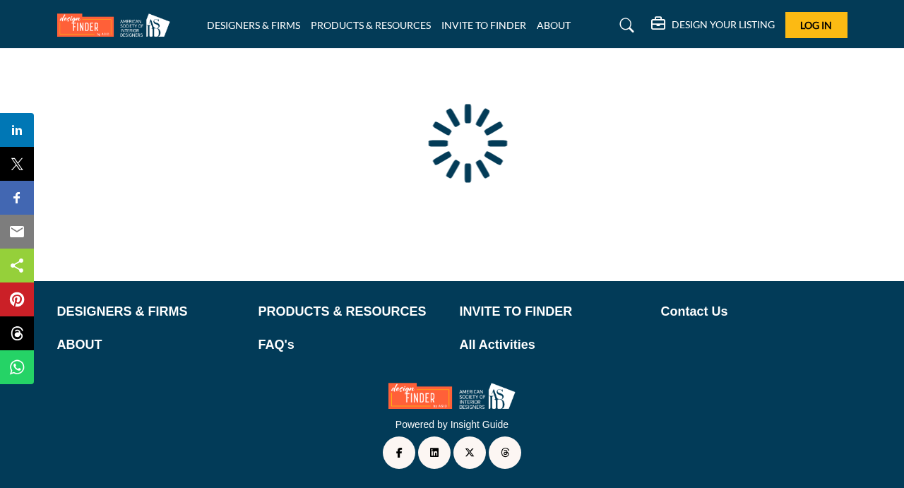
scroll to position [139, 0]
type input "**********"
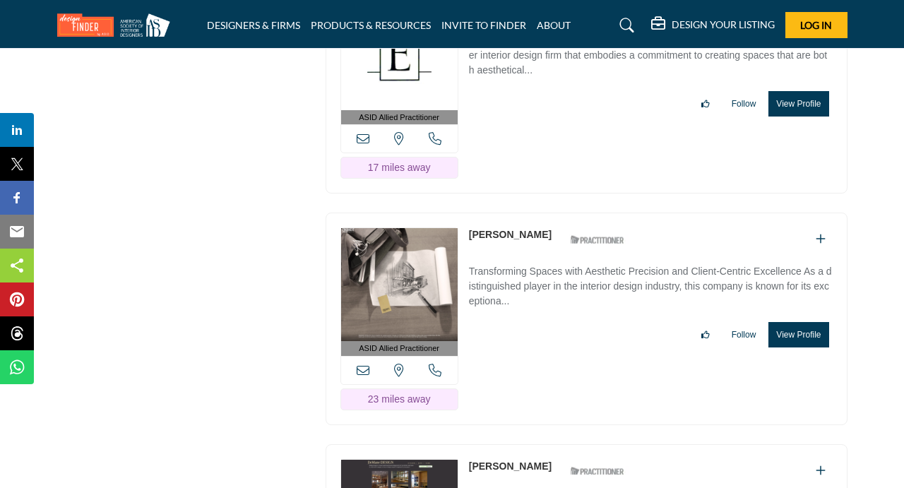
scroll to position [9297, 0]
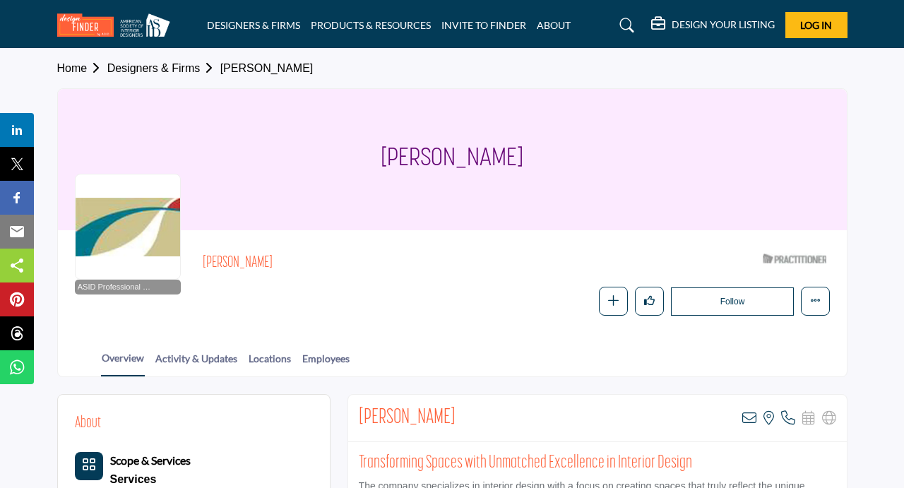
drag, startPoint x: 461, startPoint y: 415, endPoint x: 348, endPoint y: 410, distance: 113.1
copy h2 "Christine Suzuki"
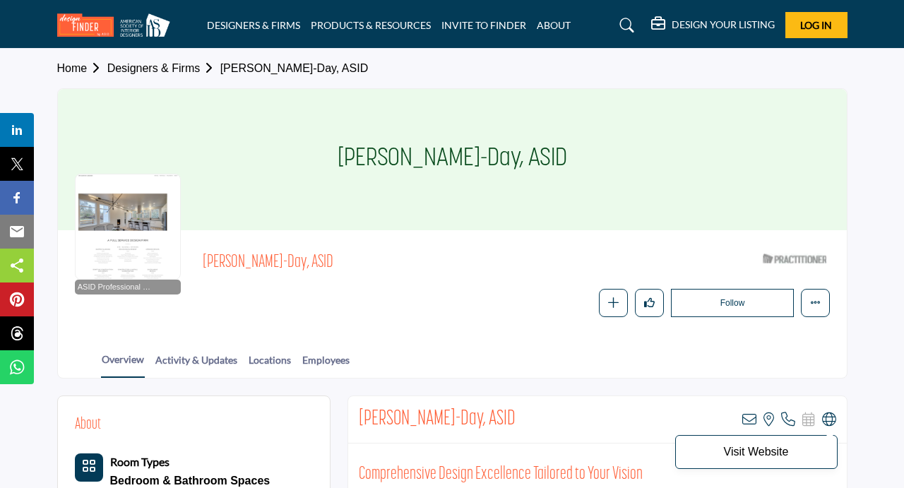
click at [831, 418] on icon at bounding box center [829, 420] width 14 height 14
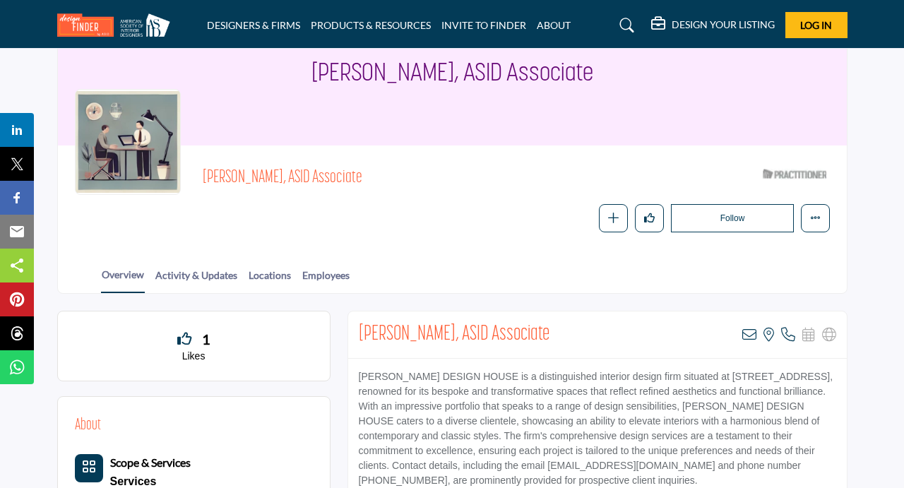
scroll to position [114, 0]
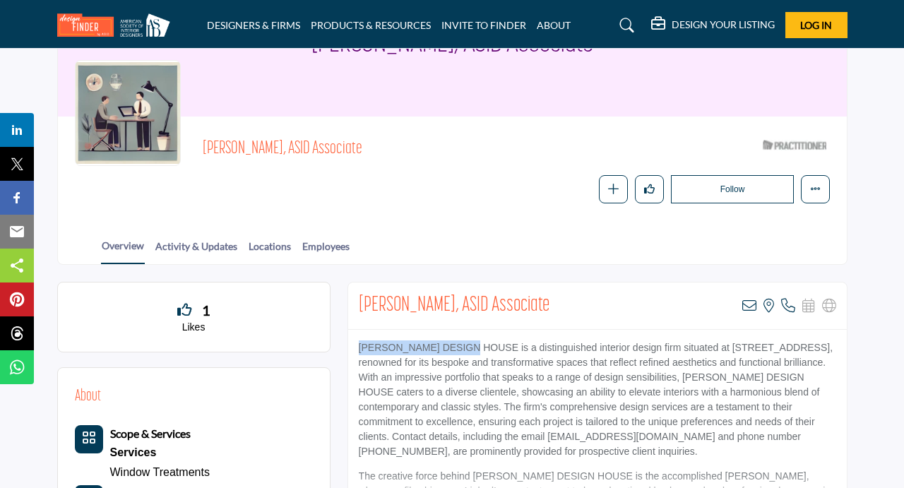
drag, startPoint x: 474, startPoint y: 351, endPoint x: 340, endPoint y: 349, distance: 134.2
click at [359, 349] on p "[PERSON_NAME] DESIGN HOUSE is a distinguished interior design firm situated at …" at bounding box center [598, 399] width 478 height 119
copy p "[PERSON_NAME] DESIGN HOUSE"
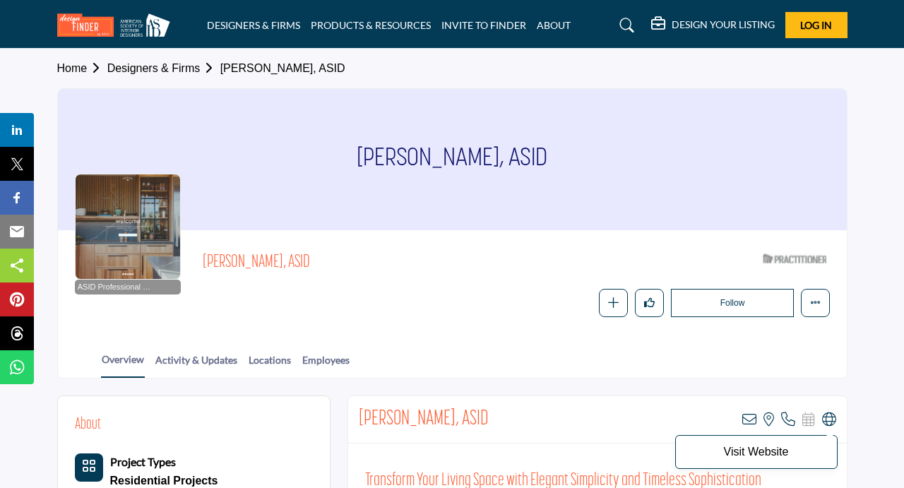
click at [835, 417] on icon at bounding box center [829, 420] width 14 height 14
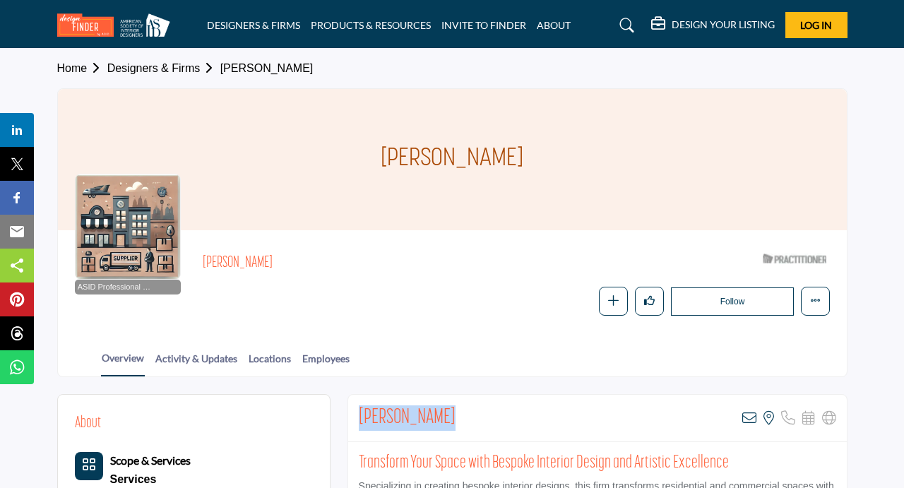
drag, startPoint x: 443, startPoint y: 413, endPoint x: 359, endPoint y: 413, distance: 84.1
click at [358, 413] on div "Jeffrey Nagel View email address of this listing View the location of this list…" at bounding box center [597, 418] width 499 height 47
copy h2 "Jeffrey Nagel"
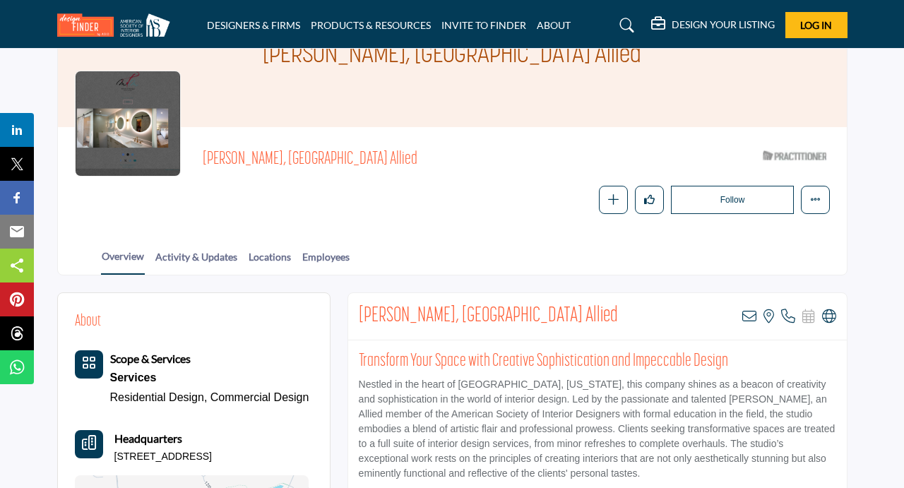
scroll to position [106, 0]
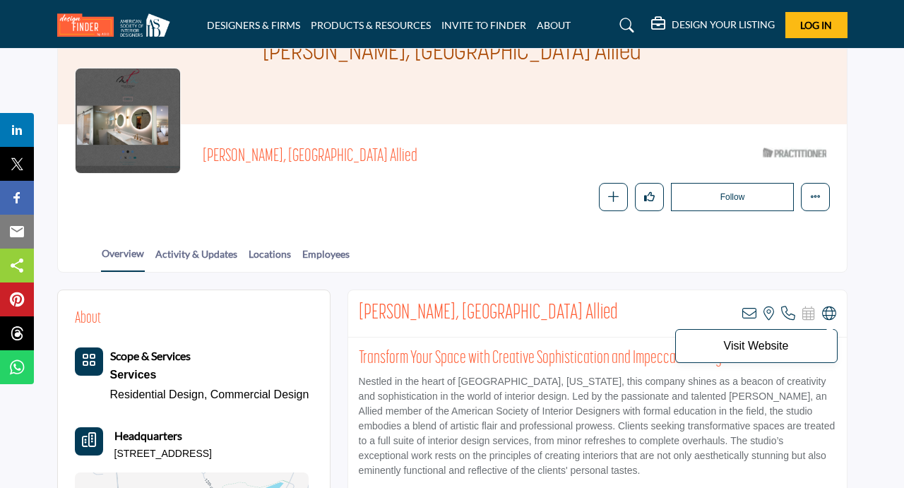
click at [826, 318] on icon at bounding box center [829, 314] width 14 height 14
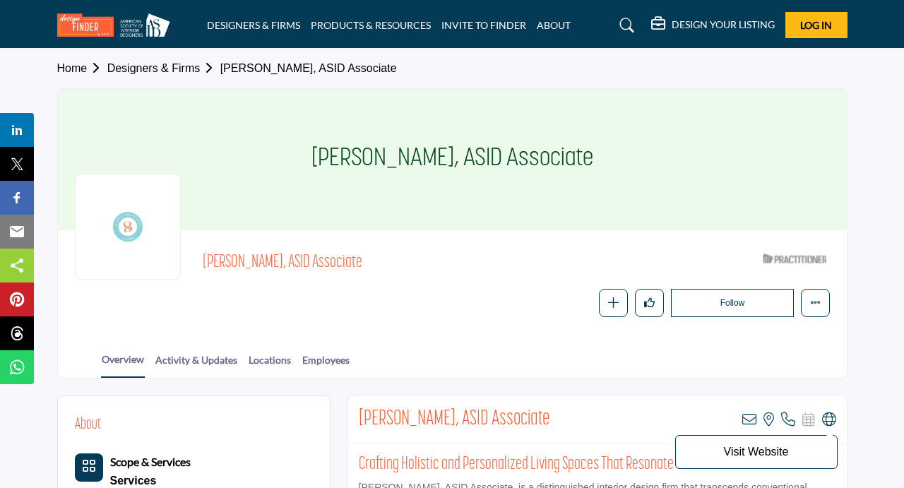
click at [833, 418] on icon at bounding box center [829, 420] width 14 height 14
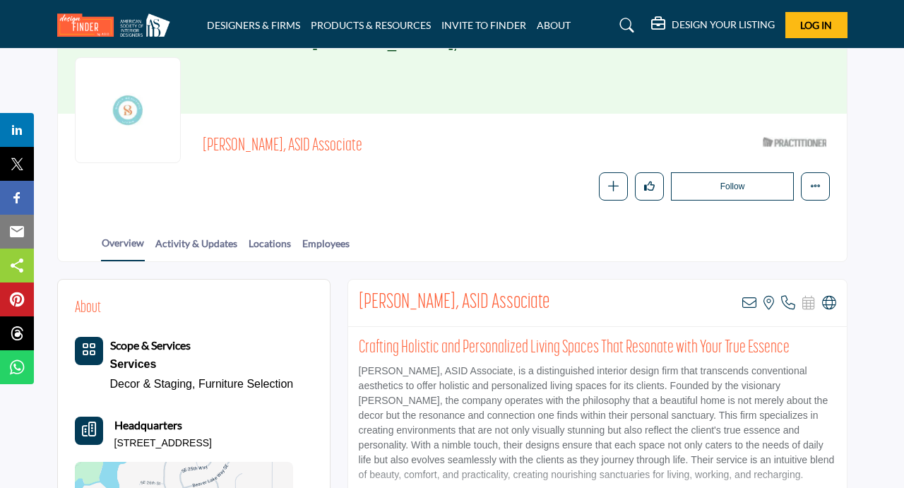
scroll to position [124, 0]
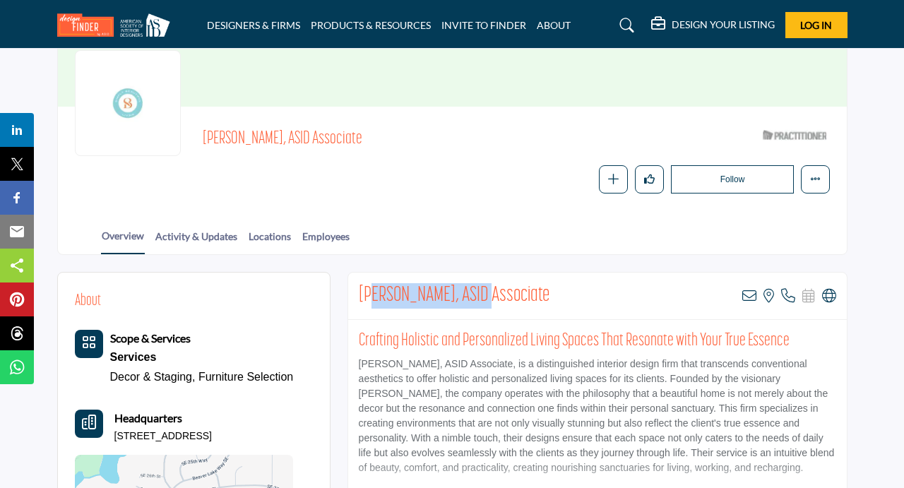
drag, startPoint x: 480, startPoint y: 294, endPoint x: 375, endPoint y: 294, distance: 104.5
click at [375, 294] on h2 "Ashley Schock, ASID Associate" at bounding box center [454, 295] width 191 height 25
click at [422, 291] on h2 "Ashley Schock, ASID Associate" at bounding box center [454, 295] width 191 height 25
drag, startPoint x: 477, startPoint y: 293, endPoint x: 357, endPoint y: 289, distance: 120.2
click at [357, 289] on div "Ashley Schock, ASID Associate View email address of this listing View the locat…" at bounding box center [597, 296] width 499 height 47
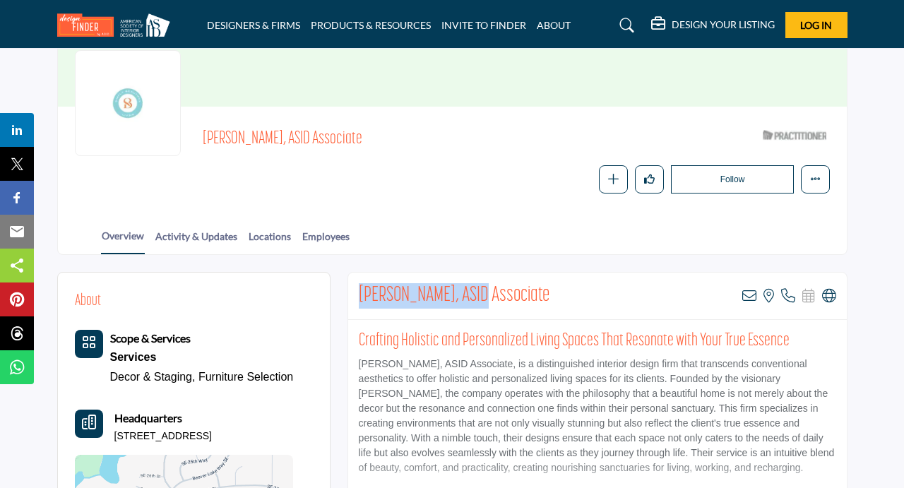
copy h2 "Ashley Schock, ASID"
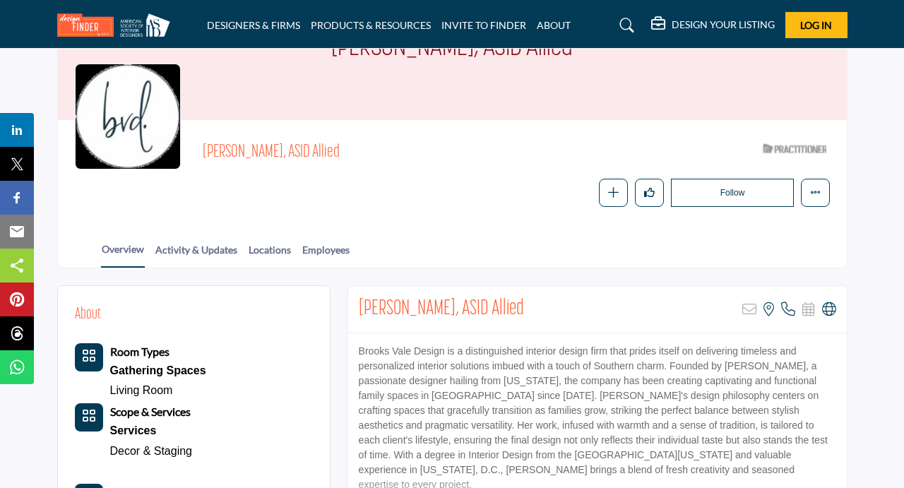
scroll to position [174, 0]
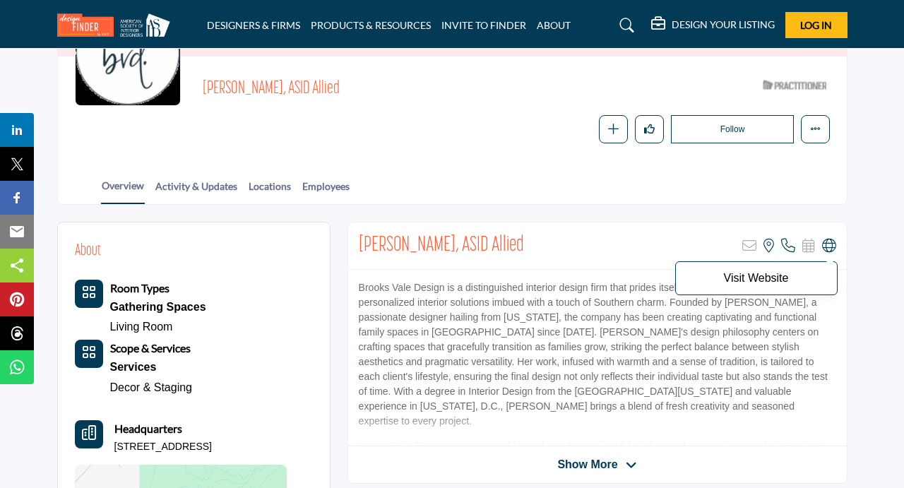
click at [827, 248] on icon at bounding box center [829, 246] width 14 height 14
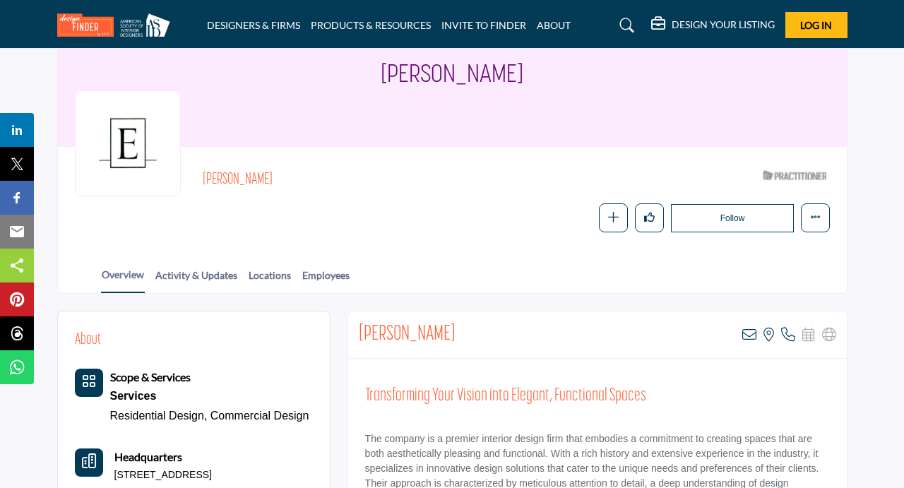
scroll to position [101, 0]
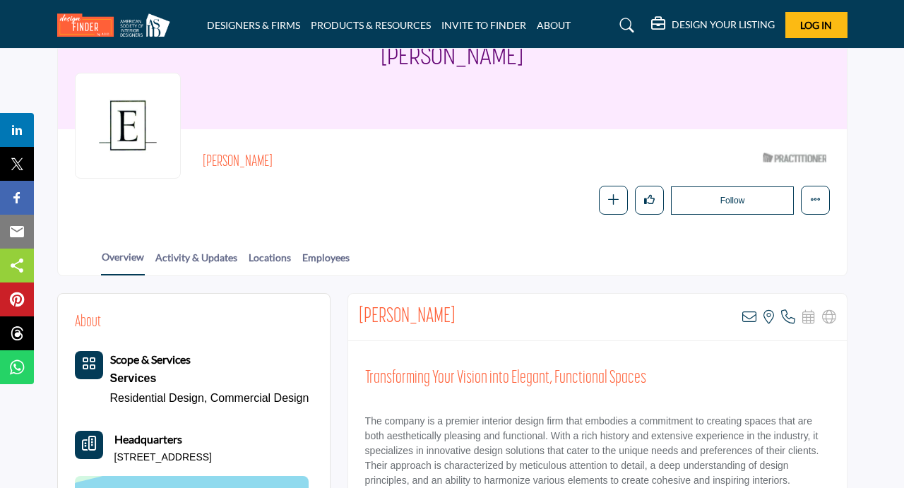
drag, startPoint x: 470, startPoint y: 319, endPoint x: 358, endPoint y: 309, distance: 112.8
click at [358, 309] on div "[PERSON_NAME] View email address of this listing View the location of this list…" at bounding box center [597, 317] width 499 height 47
copy h2 "[PERSON_NAME]"
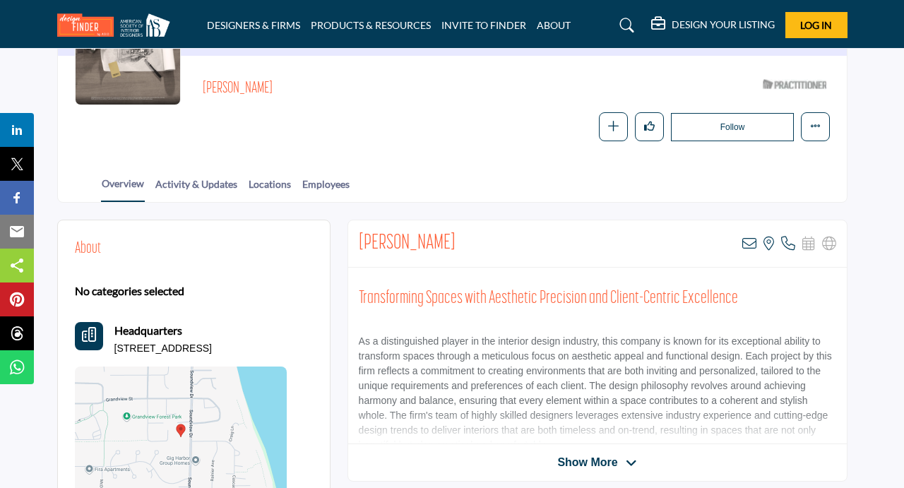
scroll to position [187, 0]
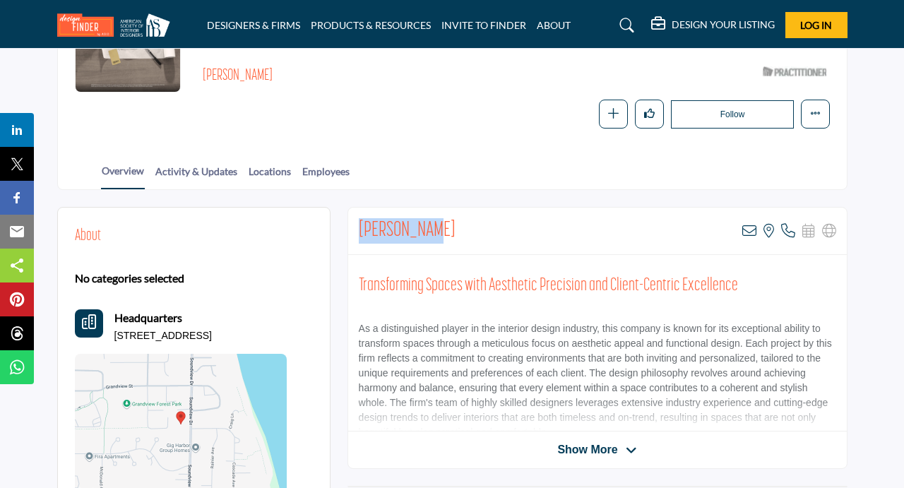
drag, startPoint x: 429, startPoint y: 236, endPoint x: 341, endPoint y: 235, distance: 87.6
copy h2 "Lori Saleba"
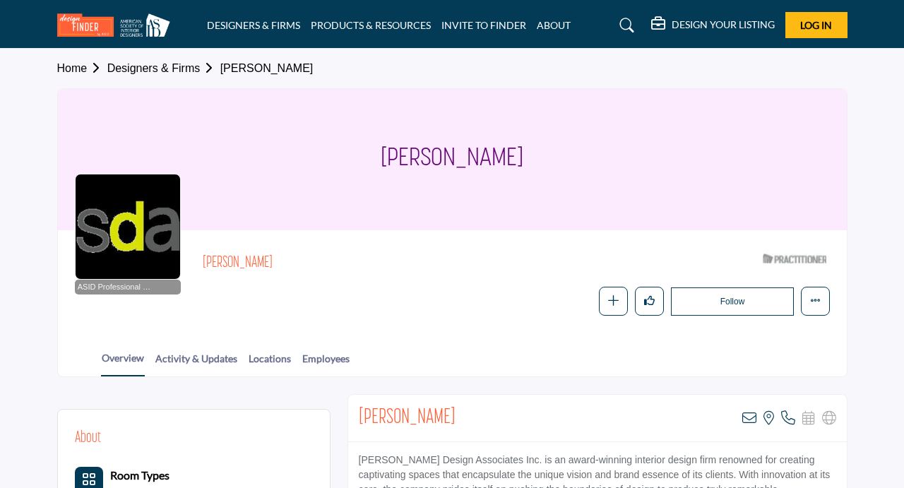
scroll to position [165, 0]
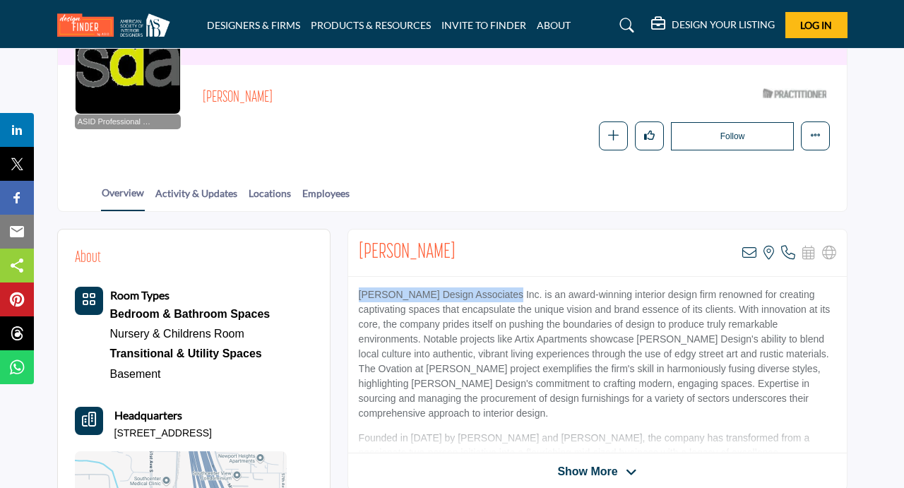
drag, startPoint x: 498, startPoint y: 297, endPoint x: 359, endPoint y: 292, distance: 139.3
click at [359, 292] on p "Sechrist Design Associates Inc. is an award-winning interior design firm renown…" at bounding box center [598, 355] width 478 height 134
copy p "Sechrist Design Associates Inc."
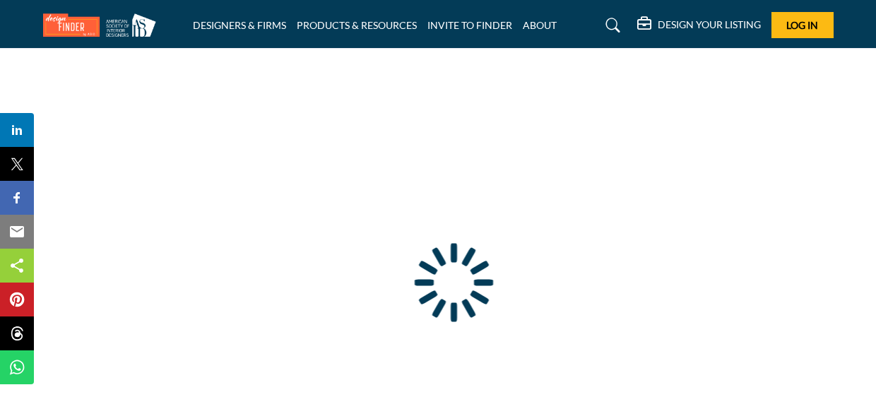
type input "**********"
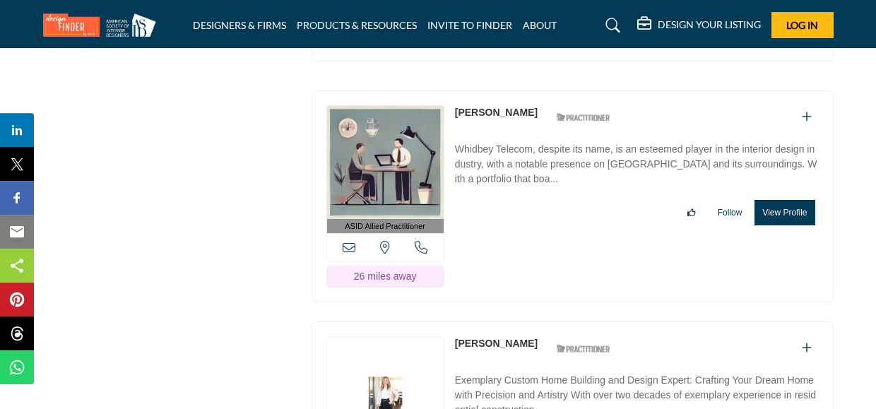
scroll to position [10066, 0]
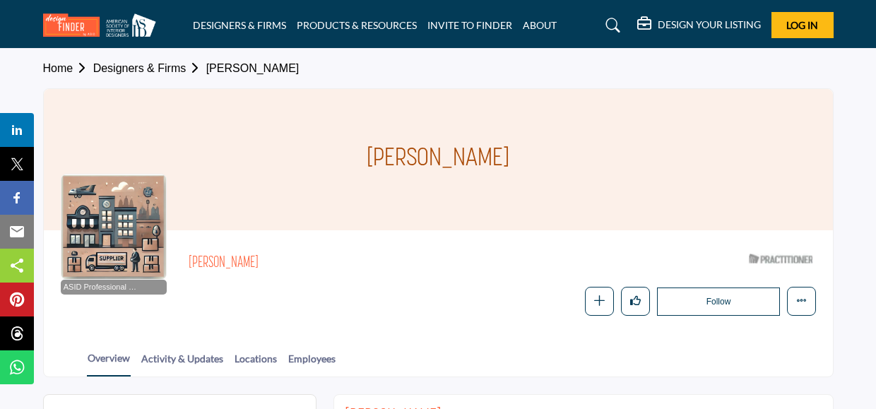
drag, startPoint x: 498, startPoint y: 158, endPoint x: 377, endPoint y: 155, distance: 120.8
click at [377, 155] on div "[PERSON_NAME]" at bounding box center [438, 159] width 789 height 141
copy h1 "[PERSON_NAME]"
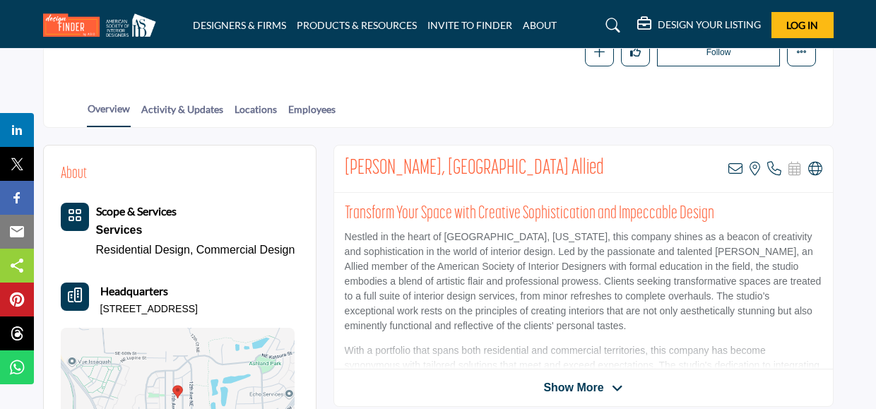
scroll to position [257, 0]
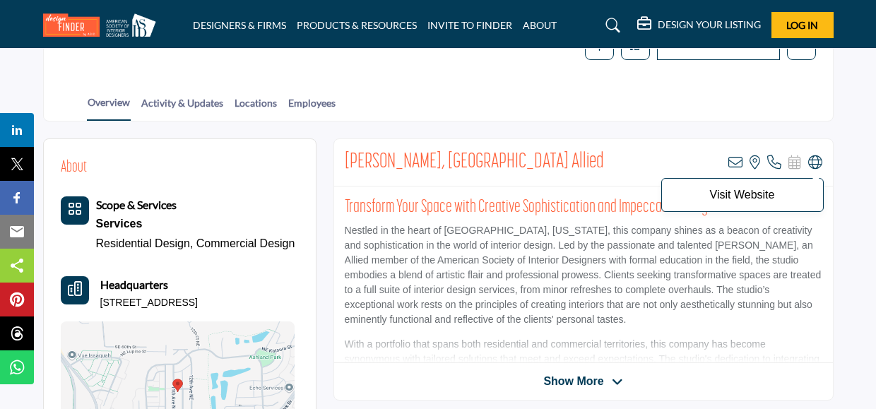
click at [815, 160] on icon at bounding box center [815, 162] width 14 height 14
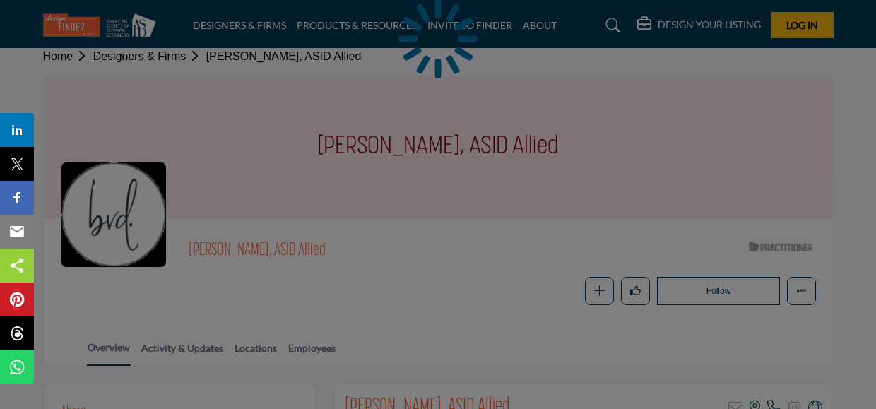
scroll to position [208, 0]
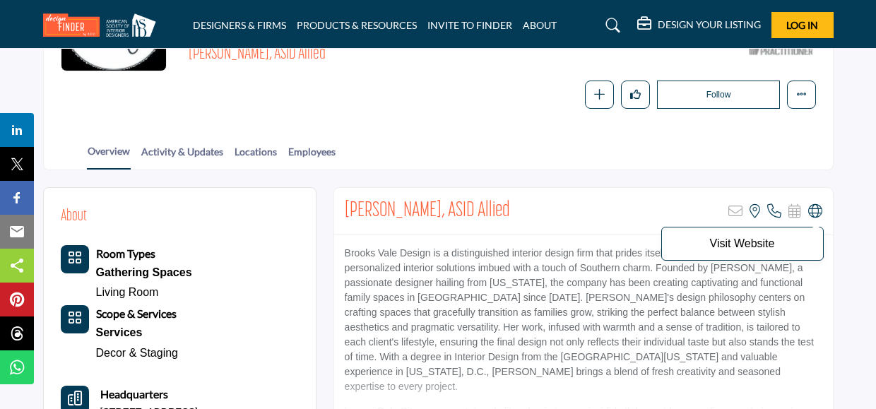
click at [813, 211] on icon at bounding box center [815, 211] width 14 height 14
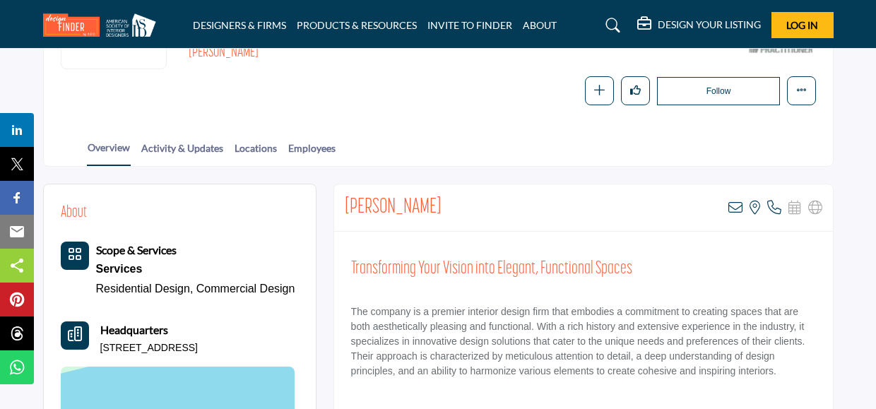
scroll to position [221, 0]
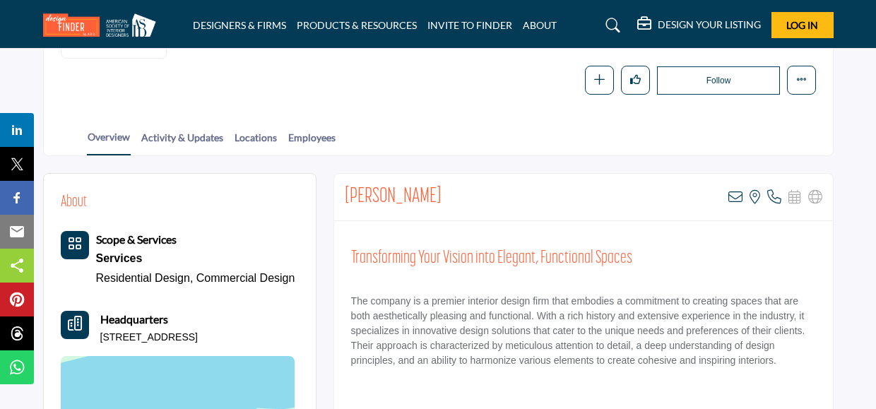
drag, startPoint x: 442, startPoint y: 195, endPoint x: 332, endPoint y: 191, distance: 109.6
copy h2 "Shanna Piliaris"
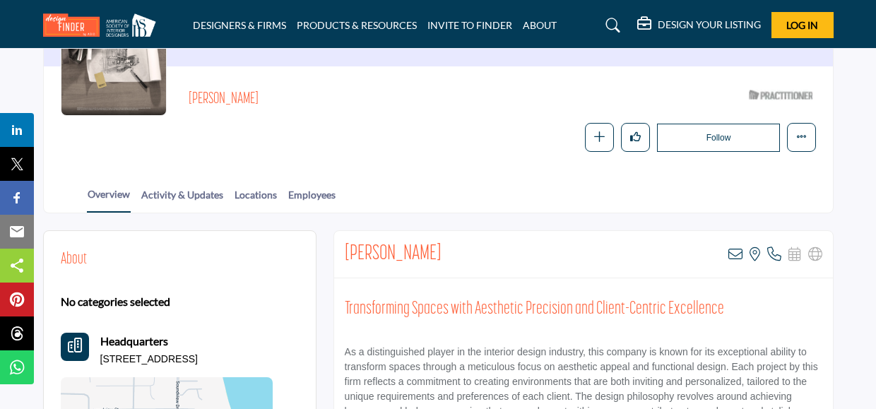
scroll to position [190, 0]
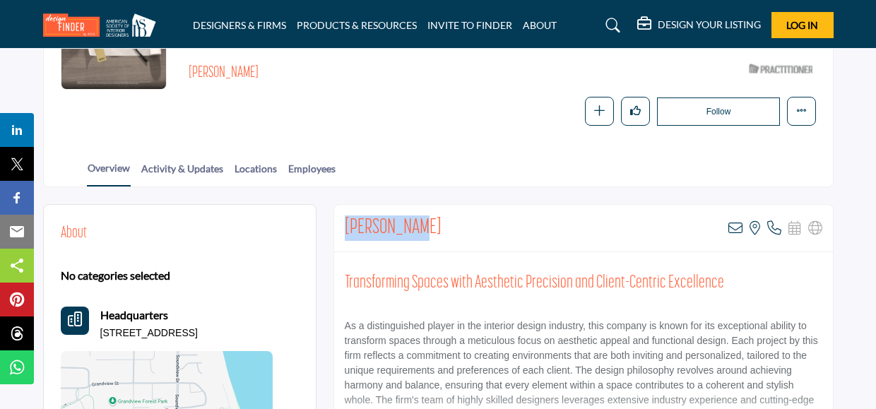
drag, startPoint x: 411, startPoint y: 222, endPoint x: 327, endPoint y: 222, distance: 84.1
copy h2 "Lori Saleba"
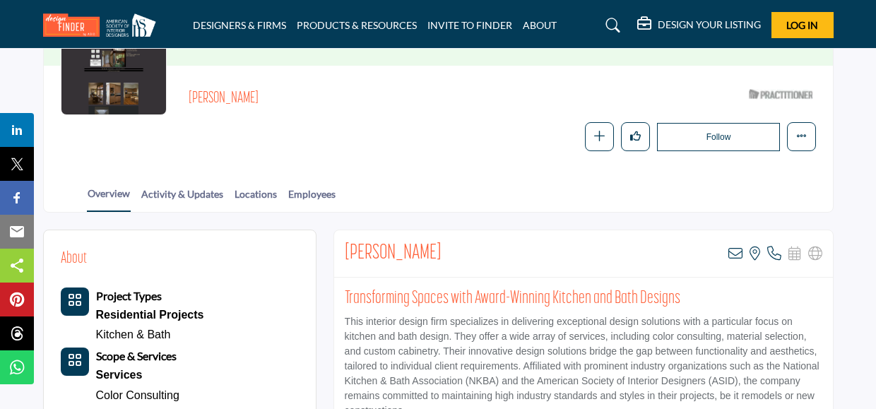
scroll to position [179, 0]
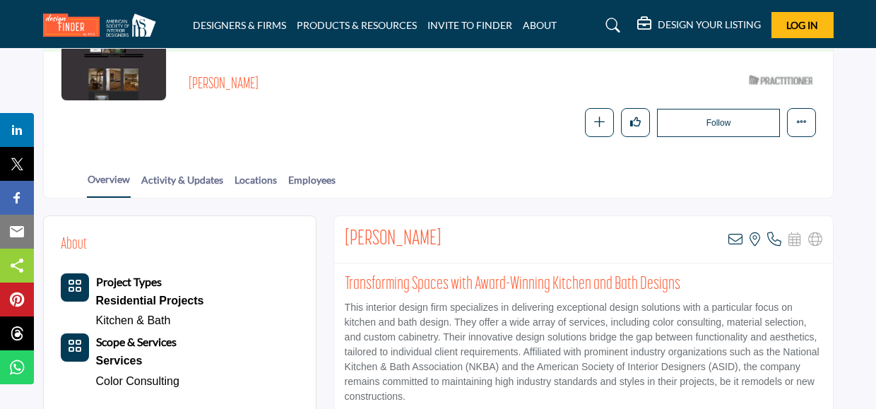
drag, startPoint x: 444, startPoint y: 244, endPoint x: 333, endPoint y: 239, distance: 110.3
click at [333, 239] on div "Nancy Finneson View email address of this listing View the location of this lis…" at bounding box center [583, 346] width 500 height 262
copy h2 "Nancy Finneson"
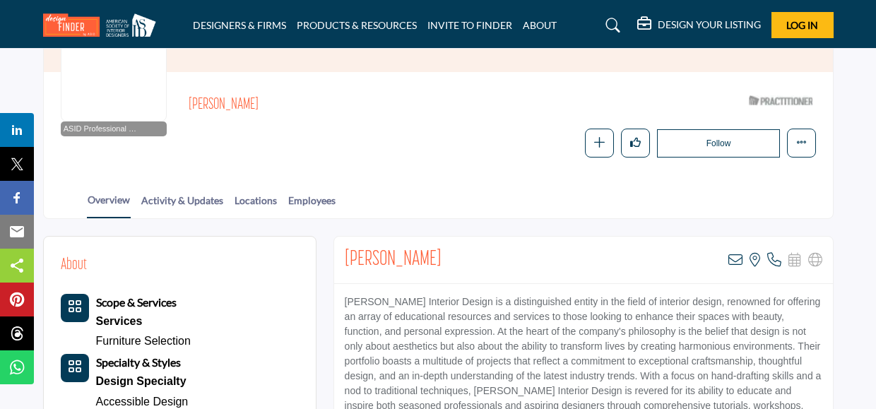
scroll to position [163, 0]
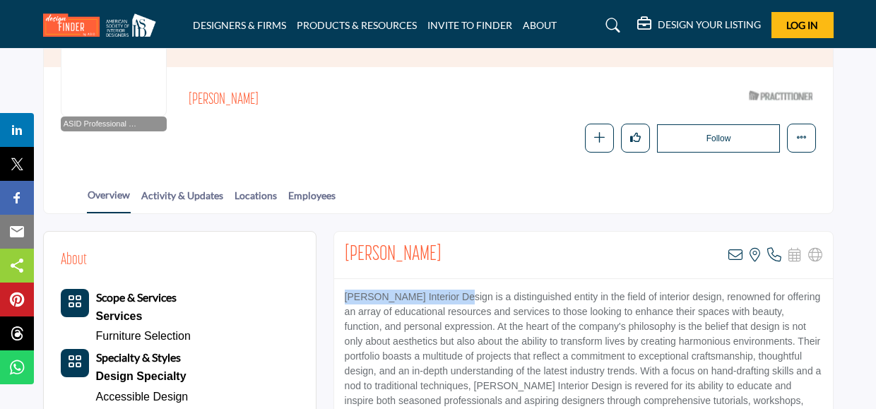
drag, startPoint x: 458, startPoint y: 300, endPoint x: 341, endPoint y: 288, distance: 117.2
click at [345, 290] on p "Jaya Rose Interior Design is a distinguished entity in the field of interior de…" at bounding box center [584, 357] width 478 height 134
copy p "Jaya Rose Interior Design"
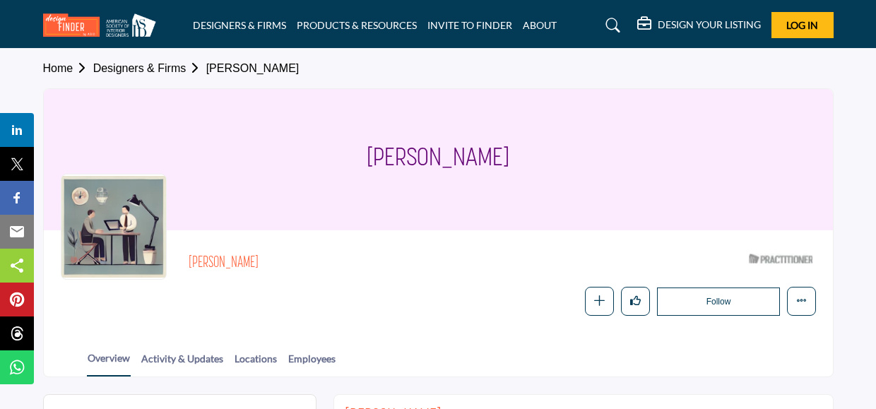
drag, startPoint x: 246, startPoint y: 261, endPoint x: 186, endPoint y: 261, distance: 60.0
click at [189, 261] on h2 "Heidi Beegle" at bounding box center [383, 263] width 389 height 18
copy h2 "Heidi Beegle"
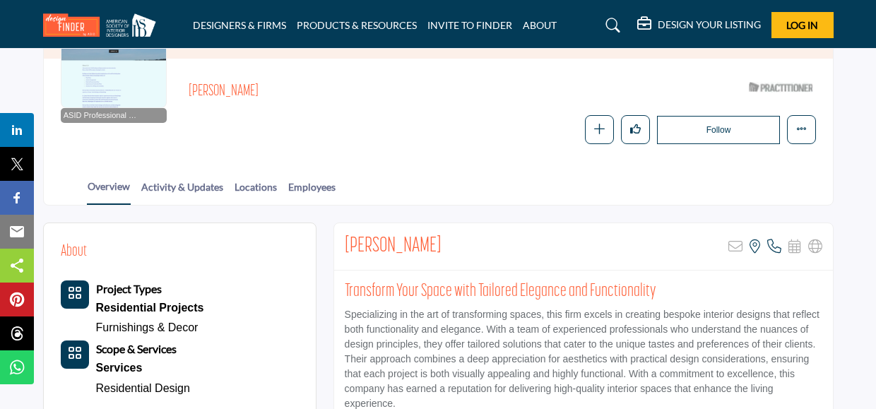
scroll to position [185, 0]
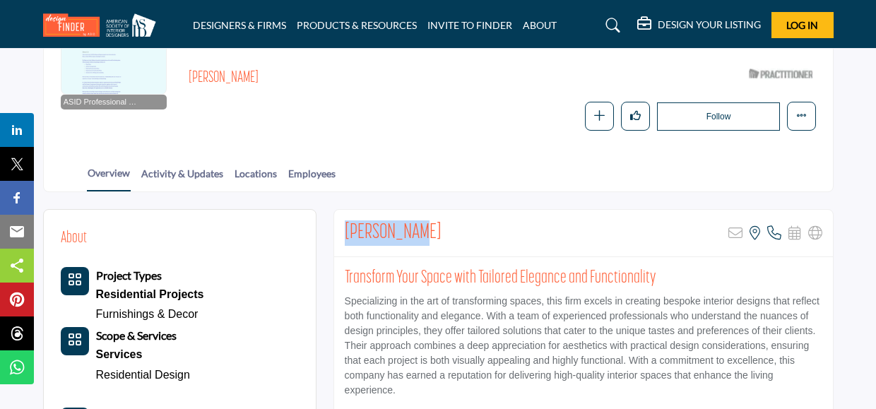
drag, startPoint x: 418, startPoint y: 231, endPoint x: 338, endPoint y: 230, distance: 79.8
click at [338, 230] on div "Mary Miller Sorry, but this listing is on a subscription plan which does not al…" at bounding box center [583, 233] width 499 height 47
copy h2 "Mary Miller"
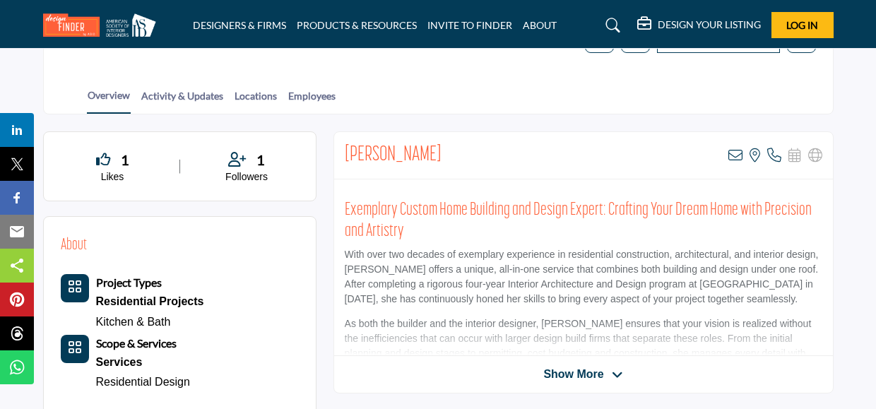
scroll to position [264, 0]
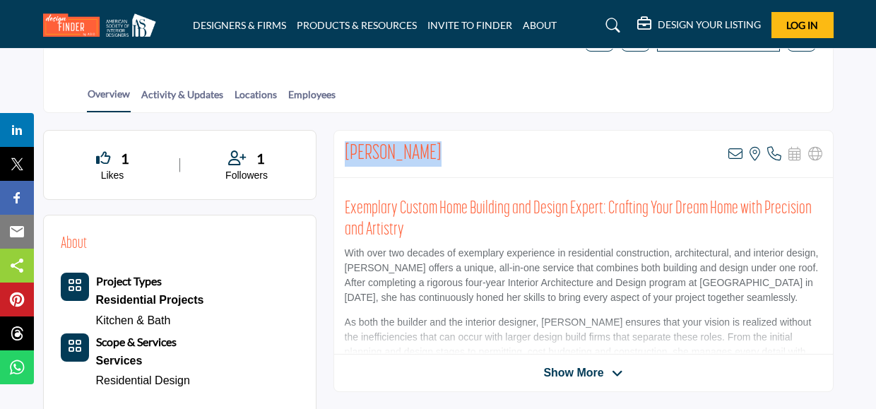
drag, startPoint x: 430, startPoint y: 147, endPoint x: 340, endPoint y: 146, distance: 89.7
click at [340, 146] on div "Erin Chandler View email address of this listing View the location of this list…" at bounding box center [583, 154] width 499 height 47
copy h2 "Erin Chandler"
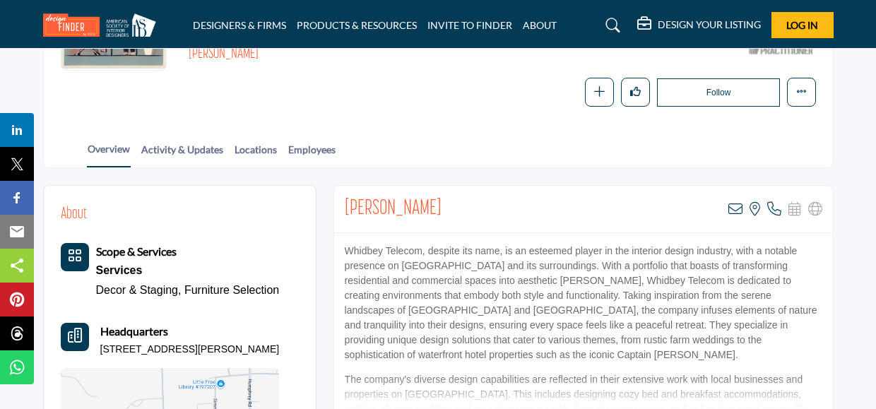
scroll to position [214, 0]
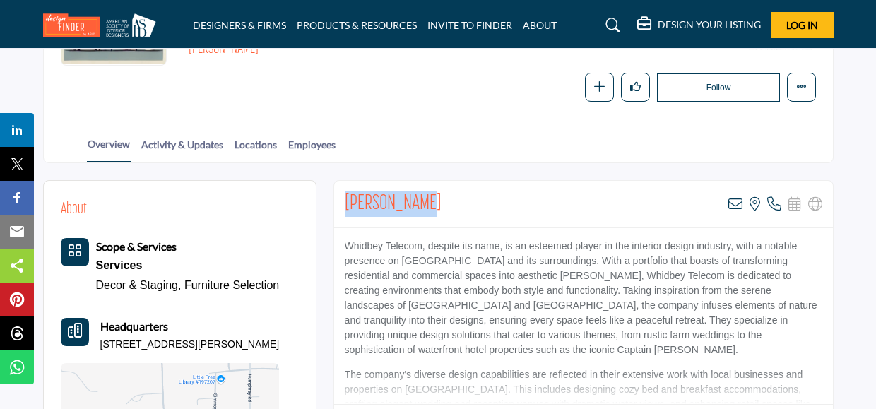
drag, startPoint x: 432, startPoint y: 208, endPoint x: 340, endPoint y: 201, distance: 92.1
click at [340, 201] on div "[PERSON_NAME] View email address of this listing View the location of this list…" at bounding box center [583, 204] width 499 height 47
copy h2 "[PERSON_NAME]"
